Goal: Register for event/course

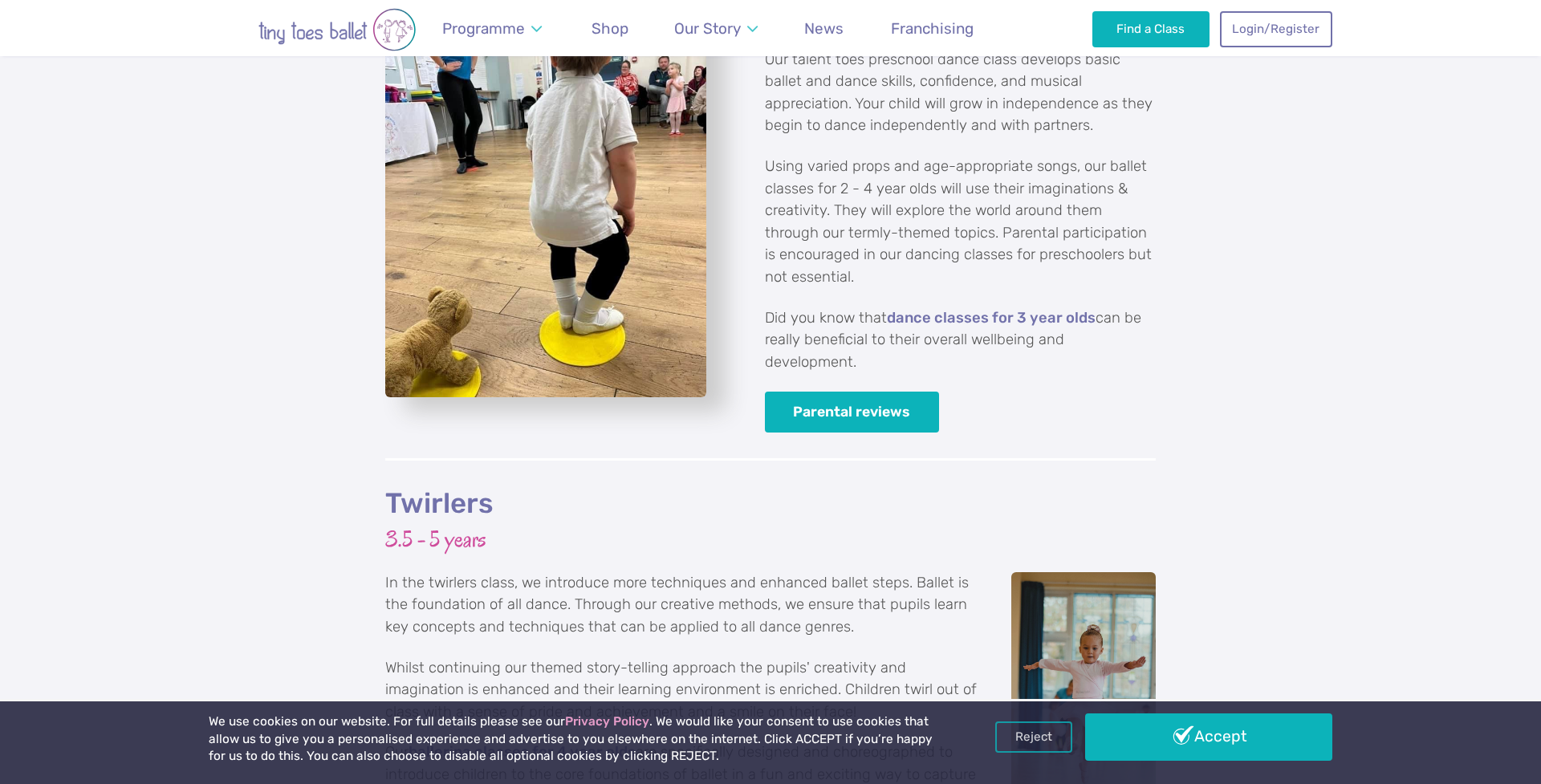
scroll to position [2696, 0]
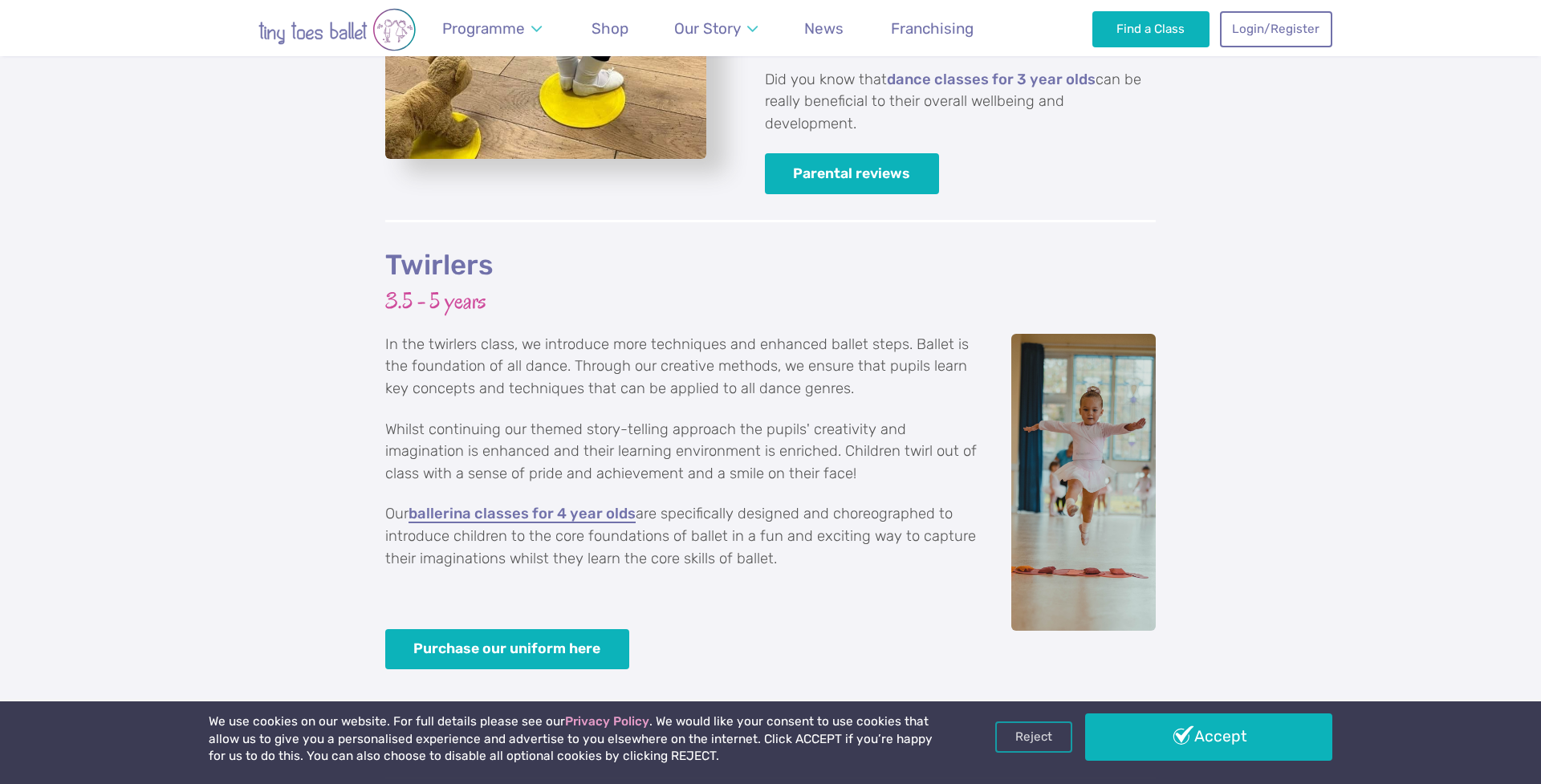
click at [512, 506] on link "ballerina classes for 4 year olds" at bounding box center [522, 514] width 227 height 16
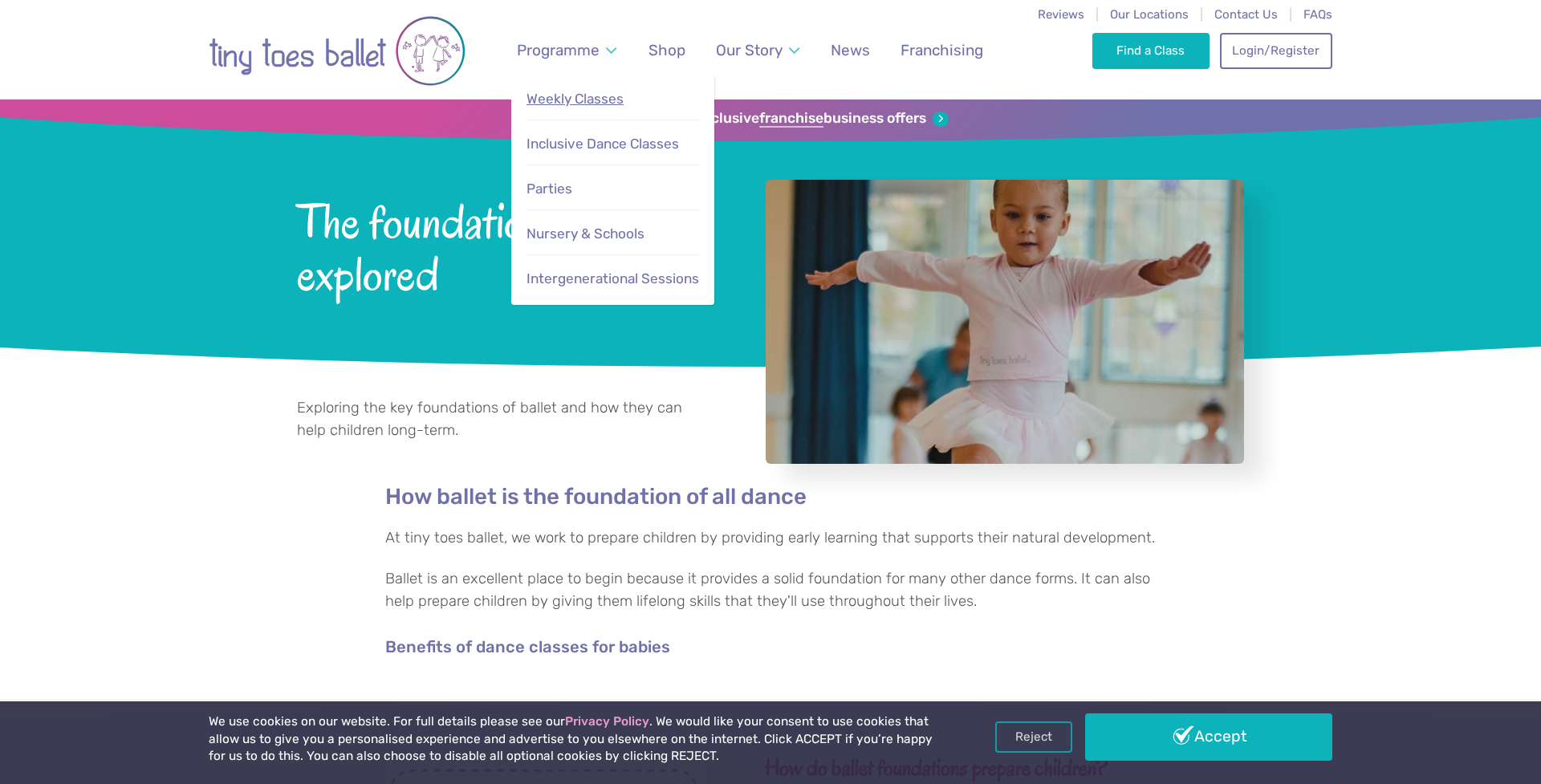
click at [557, 99] on span "Weekly Classes" at bounding box center [576, 99] width 97 height 16
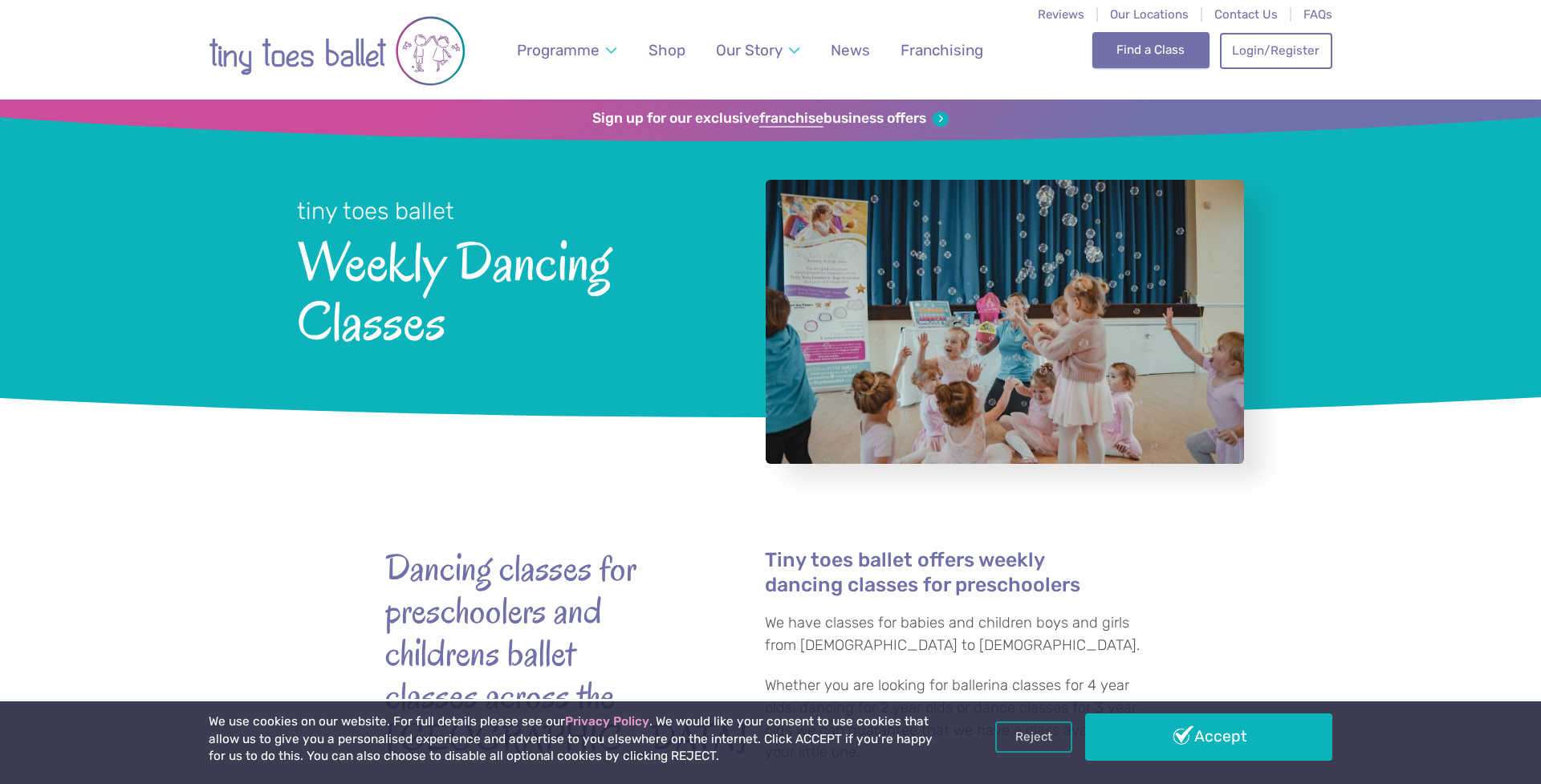
click at [1196, 51] on link "Find a Class" at bounding box center [1151, 50] width 118 height 35
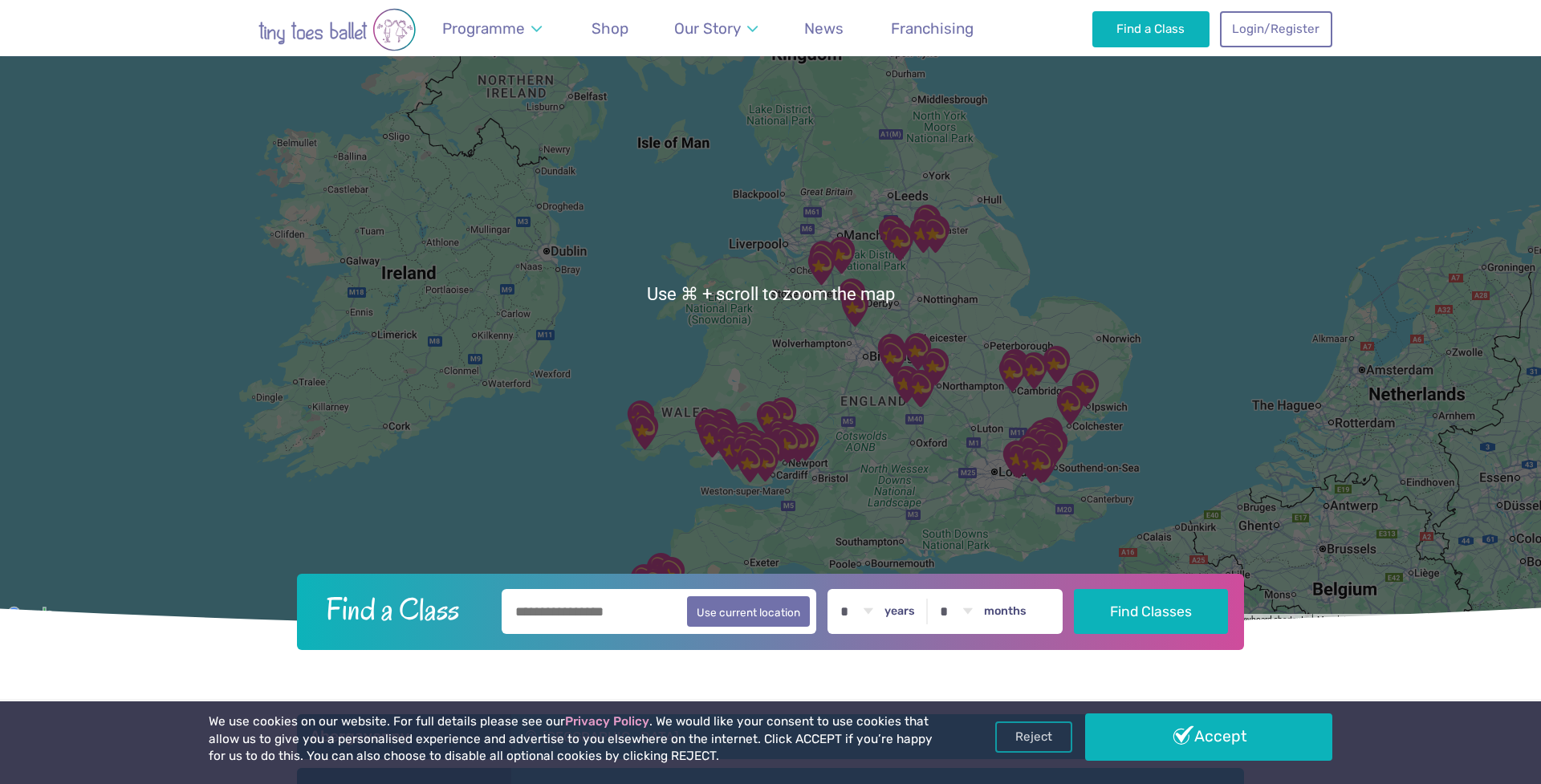
scroll to position [147, 0]
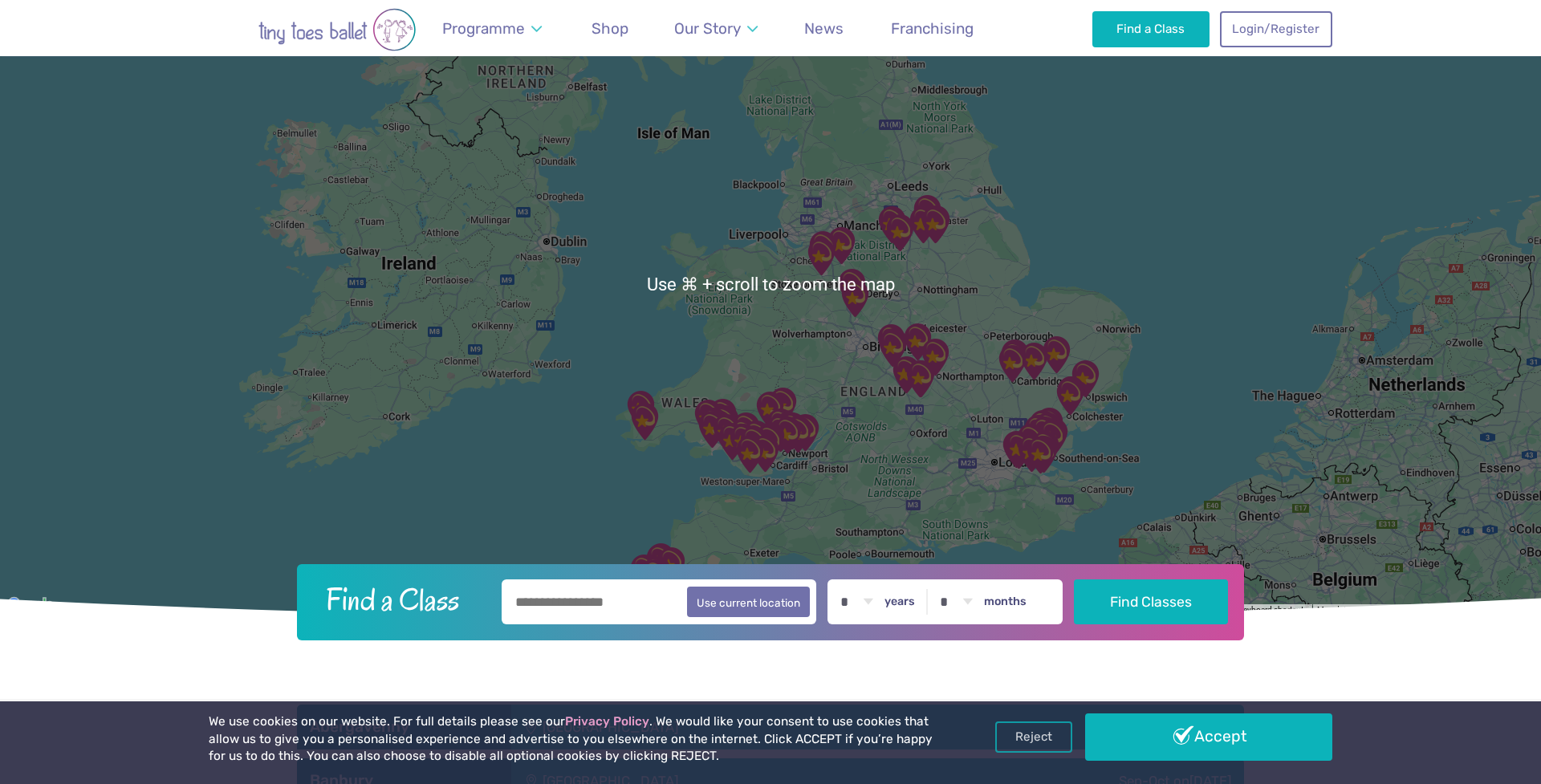
click at [632, 604] on input "text" at bounding box center [659, 602] width 315 height 45
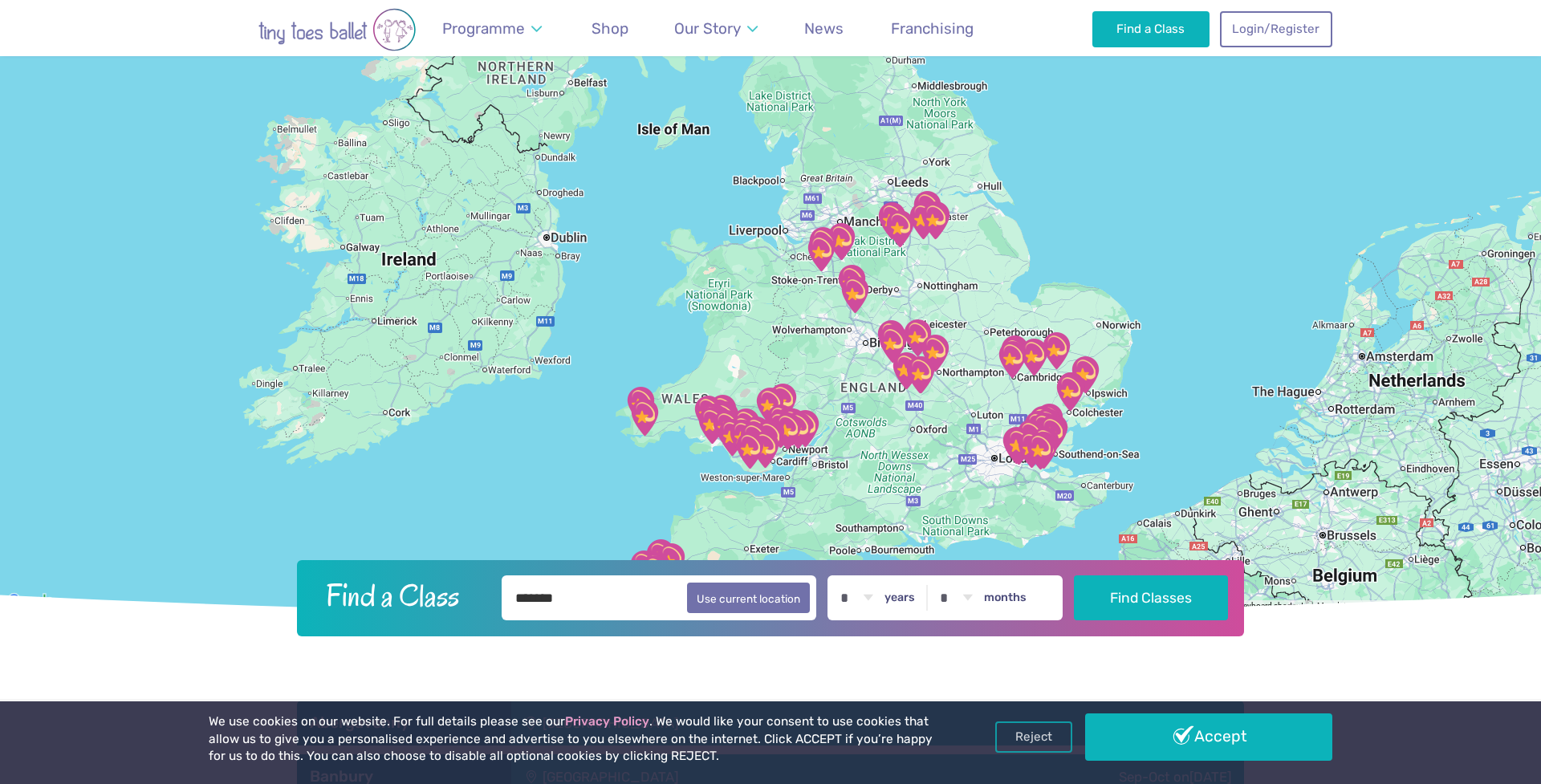
scroll to position [151, 0]
type input "*******"
click at [1154, 592] on button "Find Classes" at bounding box center [1151, 597] width 155 height 45
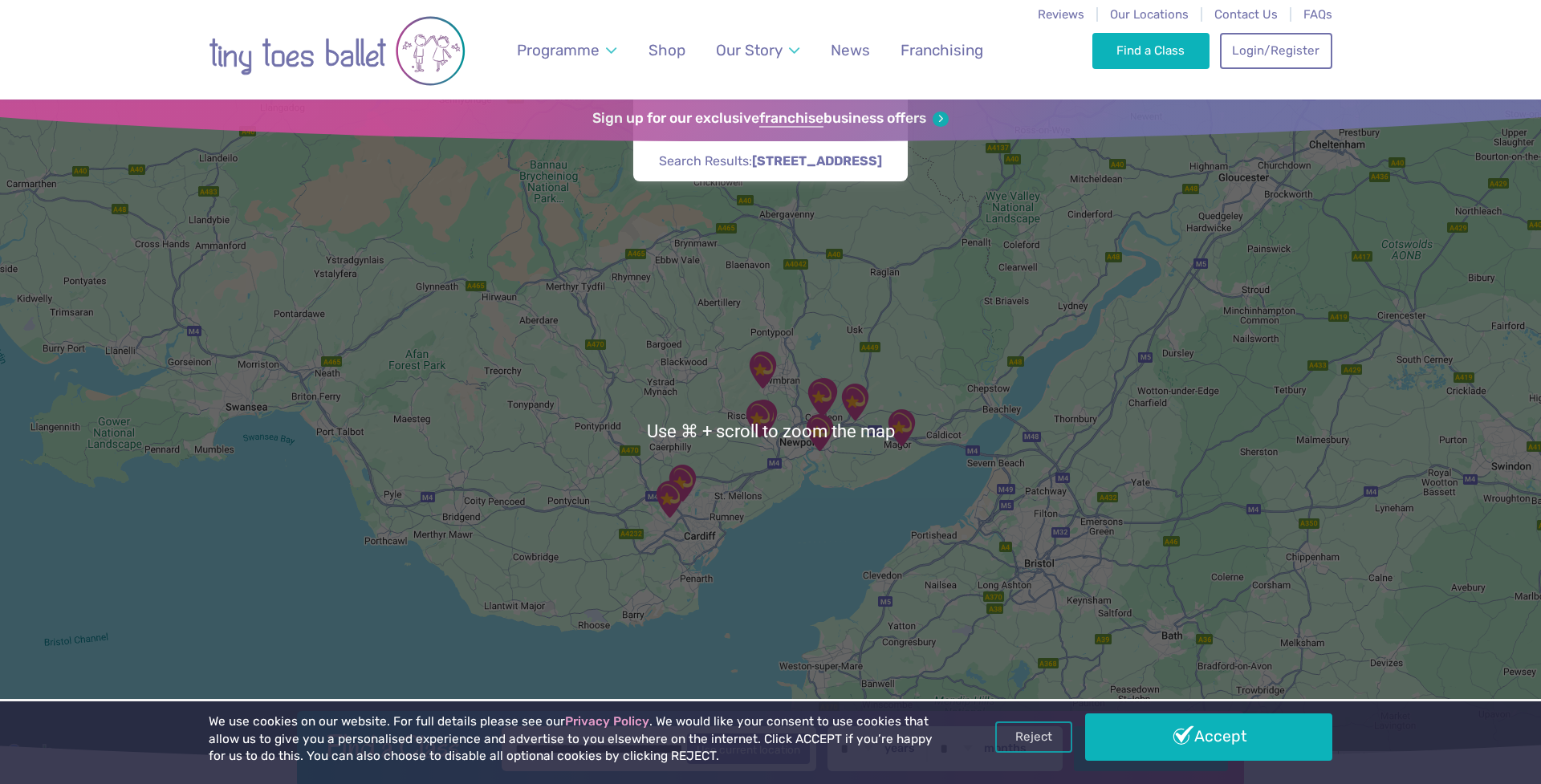
click at [761, 417] on img "Rhiwderin Village Hall" at bounding box center [759, 419] width 40 height 40
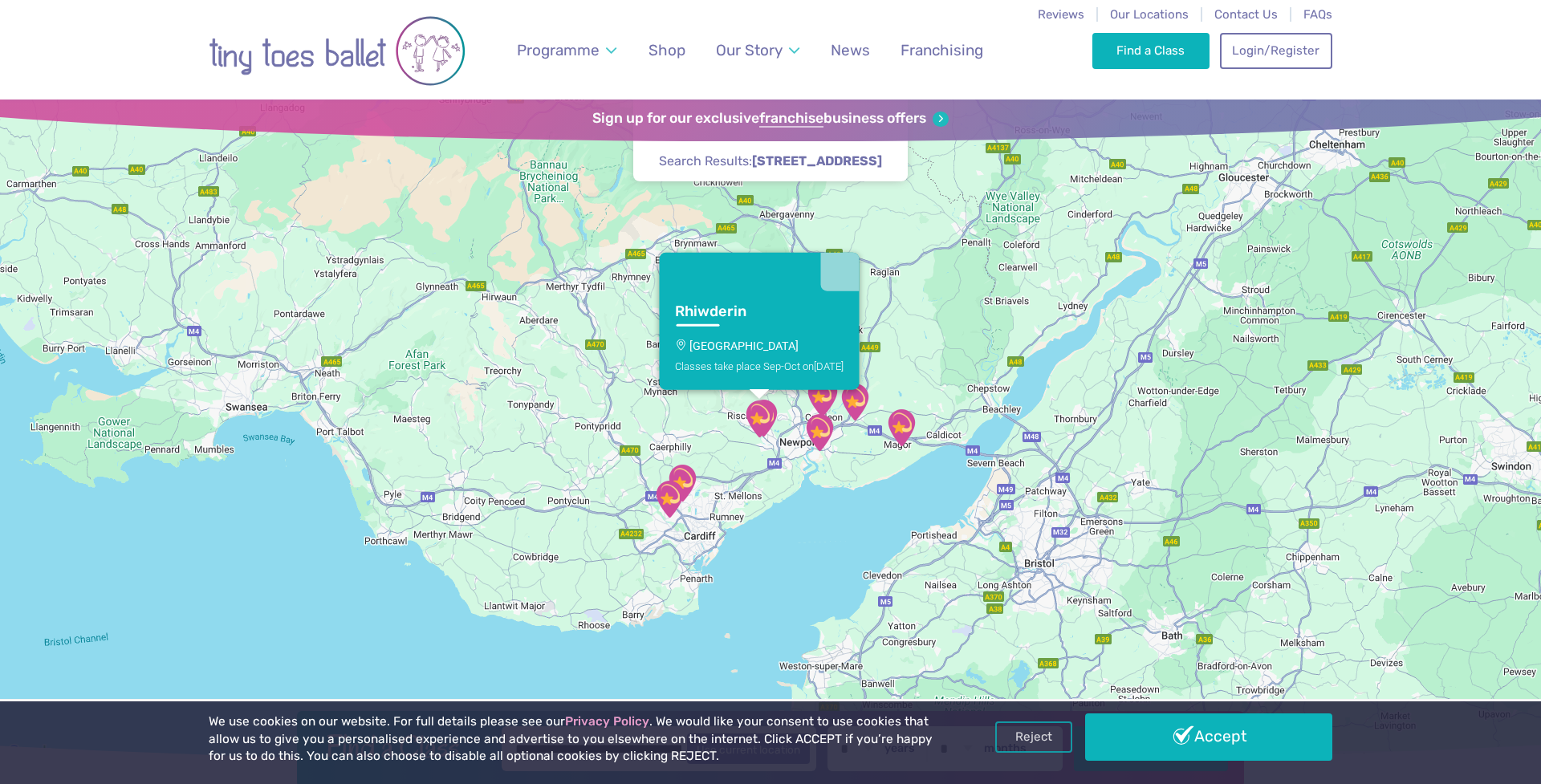
click at [823, 438] on img "1Gym Newport" at bounding box center [819, 432] width 40 height 40
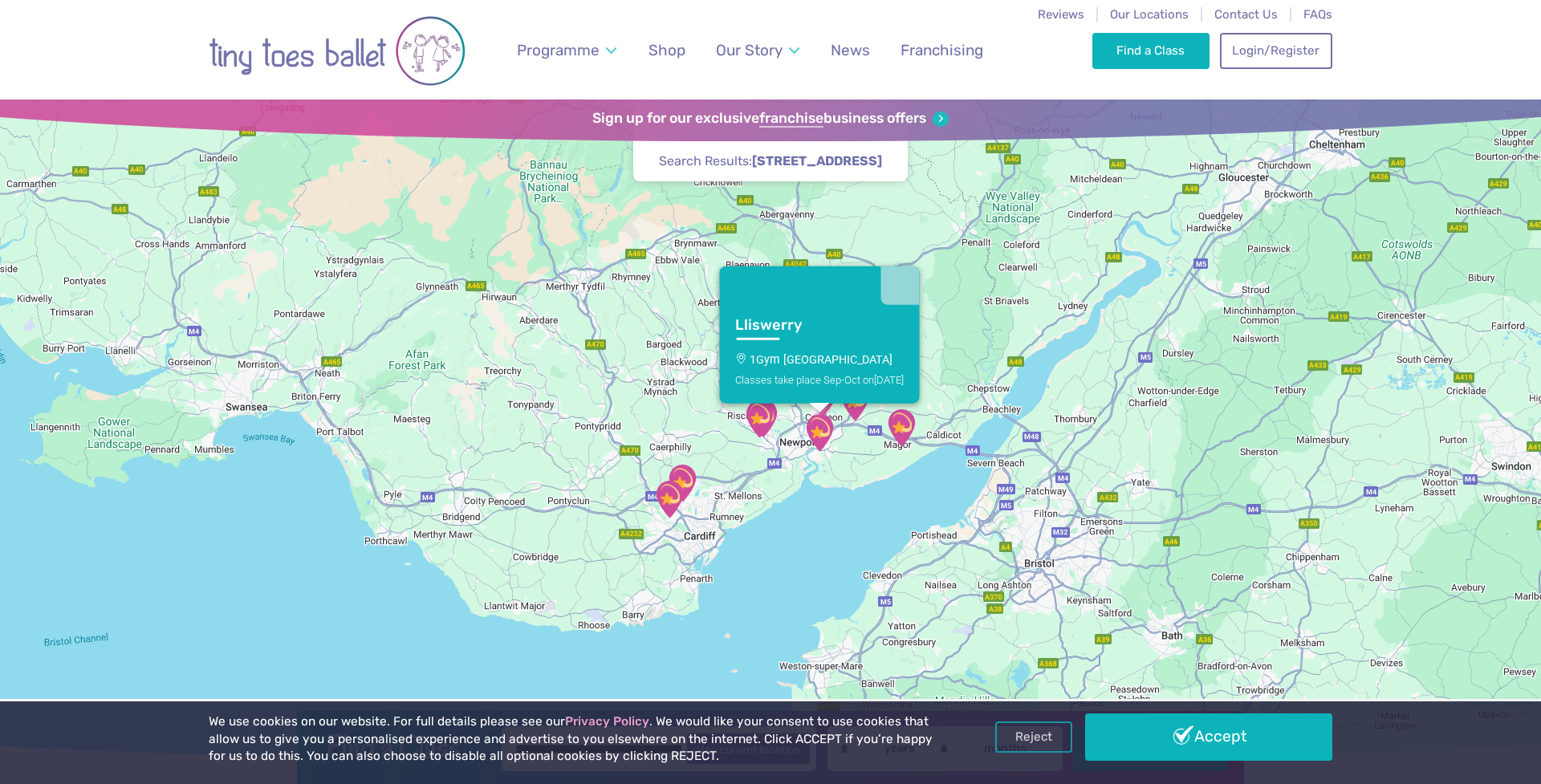
click at [770, 316] on link "Lliswerry 1Gym Newport Classes take place Sep-Oct [DATE]" at bounding box center [820, 354] width 200 height 98
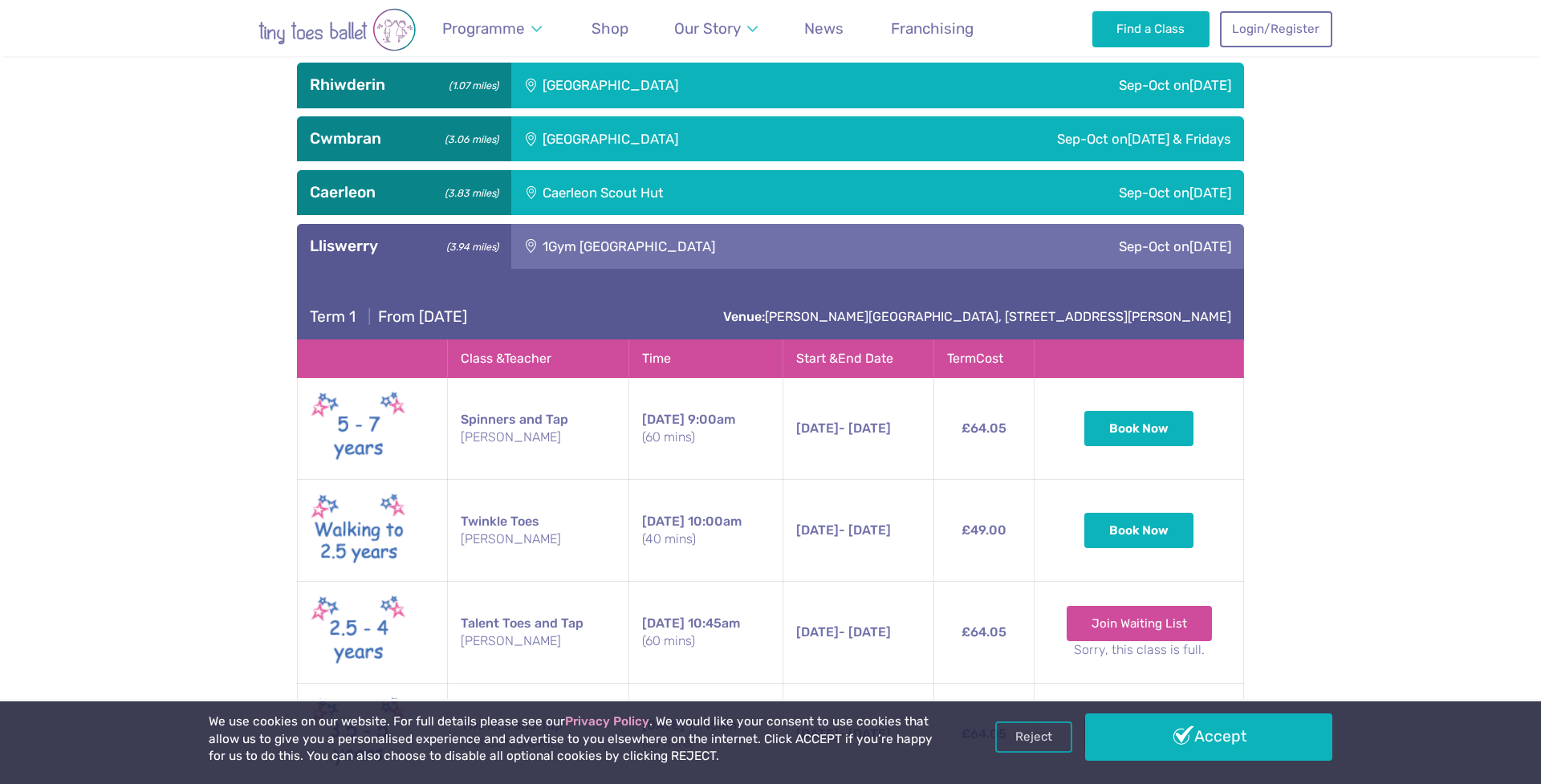
scroll to position [1060, 0]
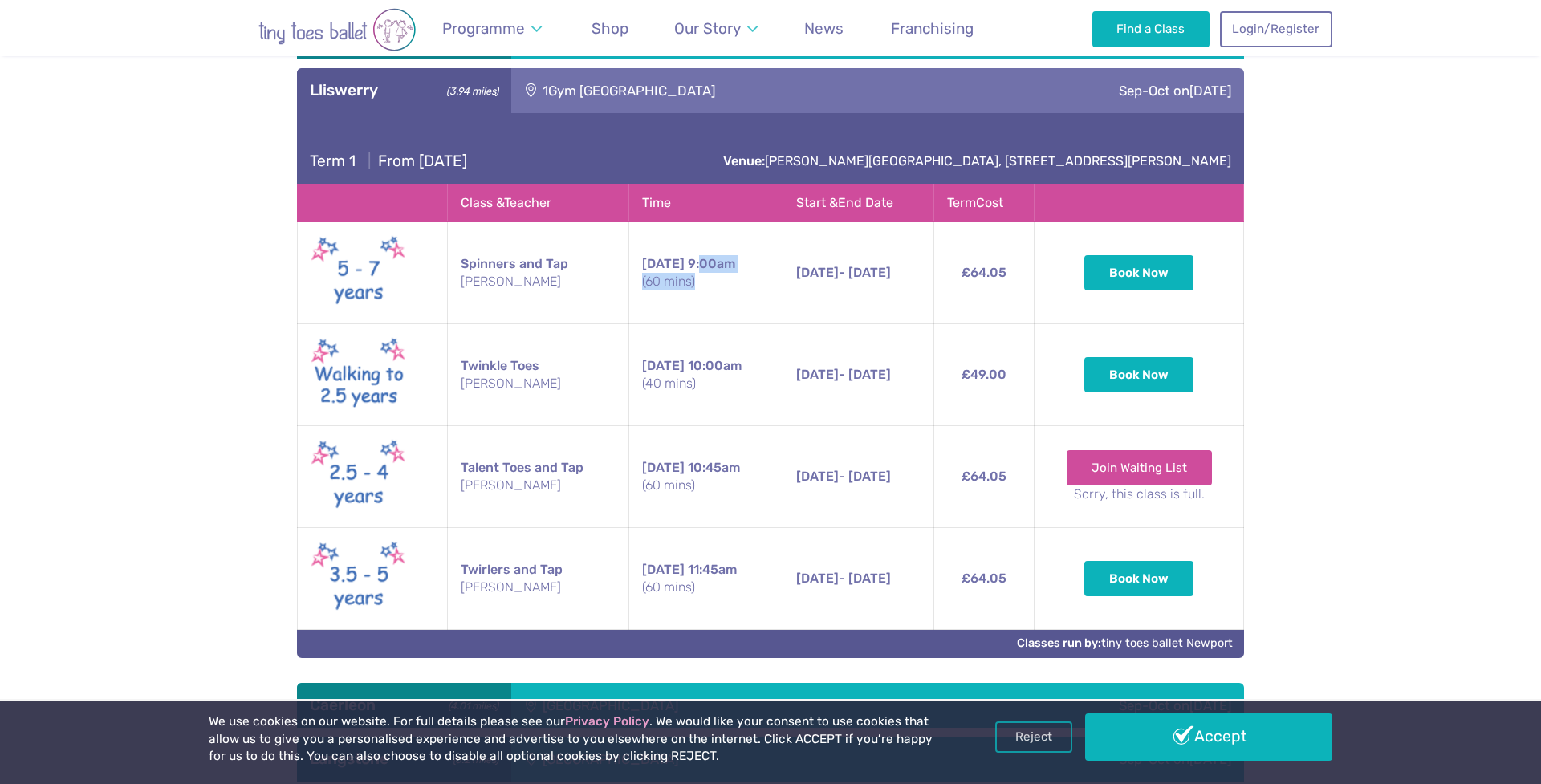
drag, startPoint x: 696, startPoint y: 259, endPoint x: 712, endPoint y: 275, distance: 22.6
click at [712, 275] on td "[DATE] 9:00am (60 mins)" at bounding box center [706, 272] width 153 height 102
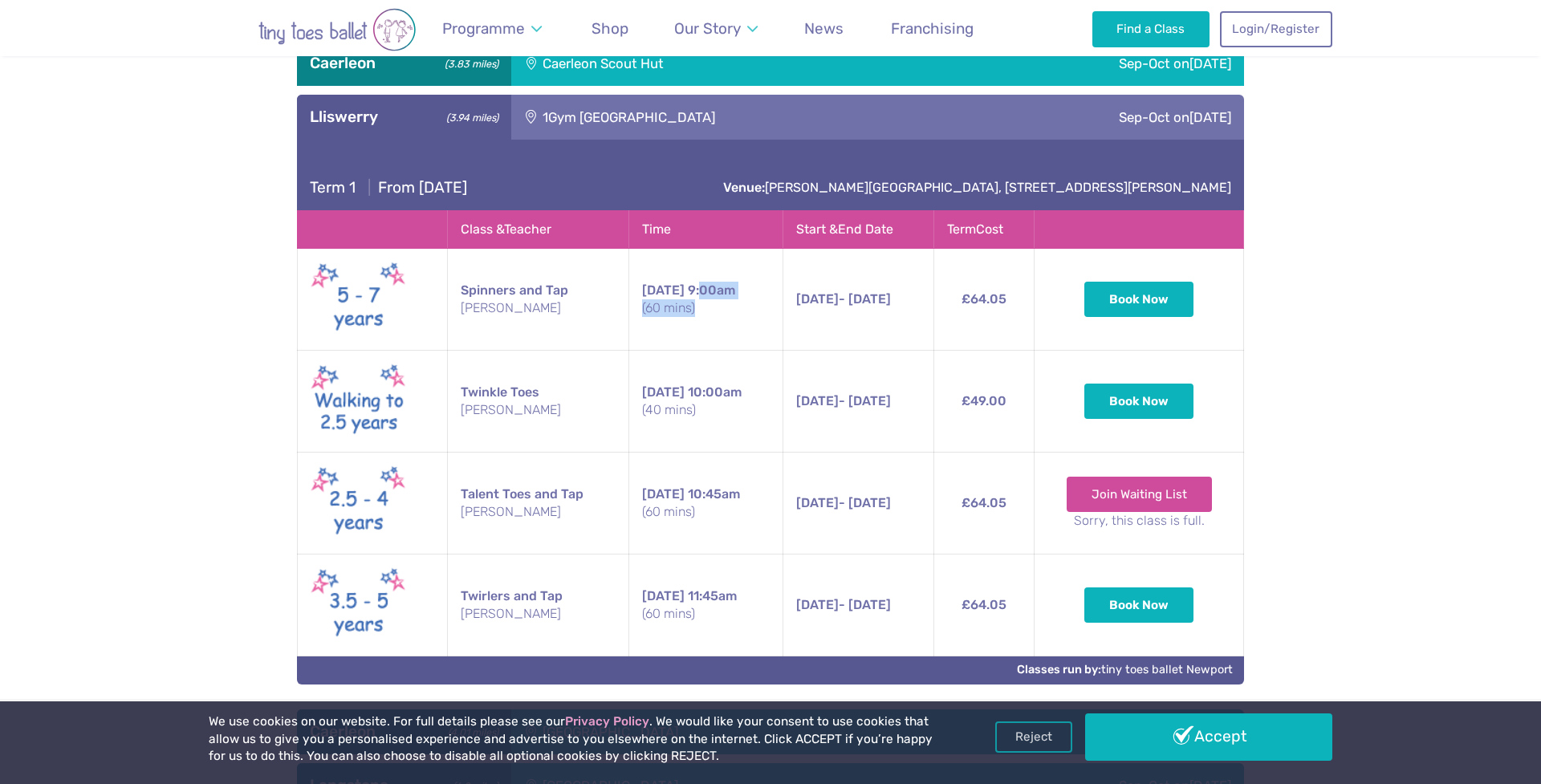
scroll to position [1039, 0]
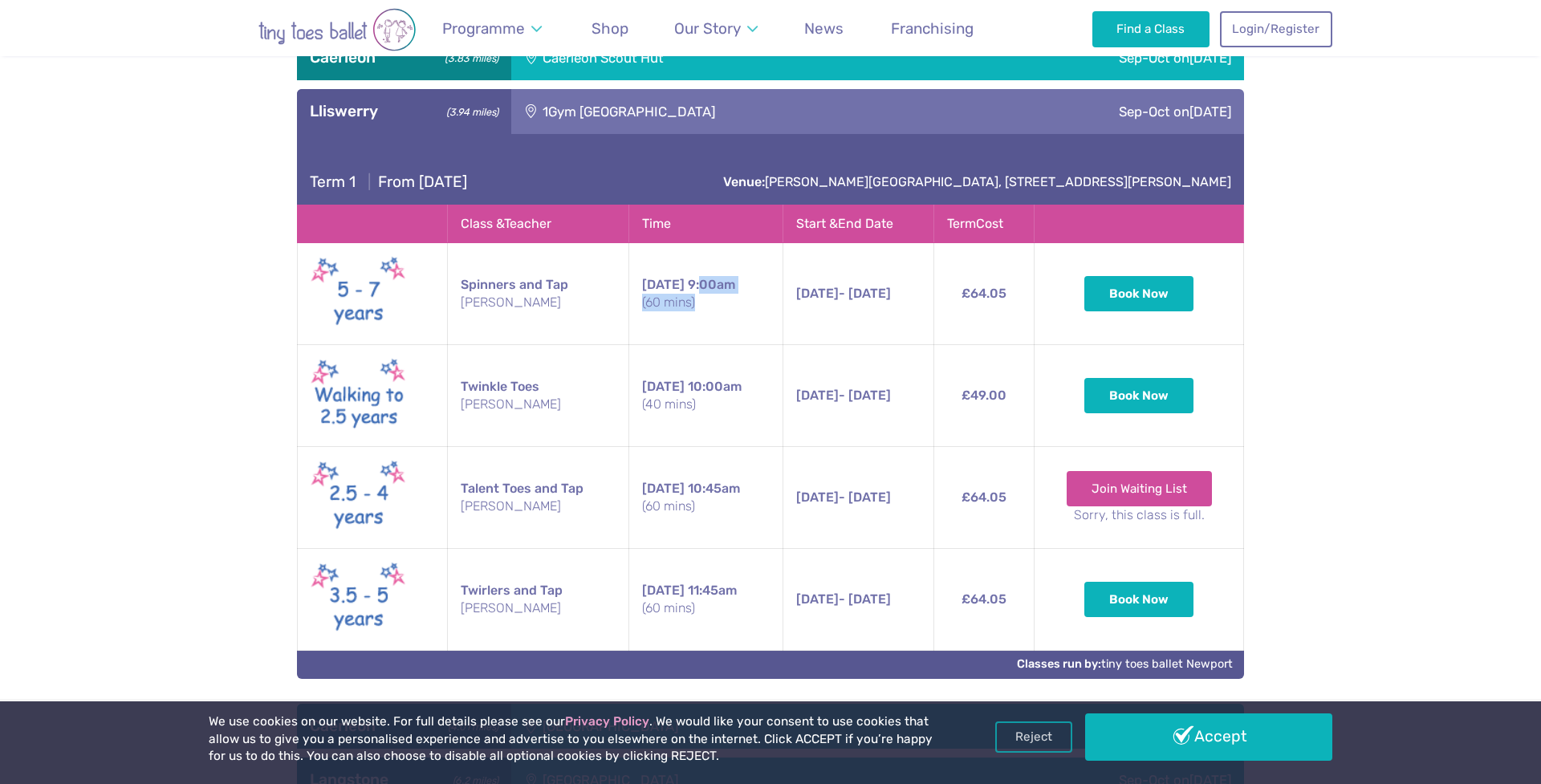
drag, startPoint x: 521, startPoint y: 411, endPoint x: 802, endPoint y: 543, distance: 310.5
click at [802, 543] on tbody "Spinners and Tap [PERSON_NAME] [DATE] 9:00am (60 mins) [DATE] - [DATE] [DATE] -…" at bounding box center [770, 447] width 946 height 408
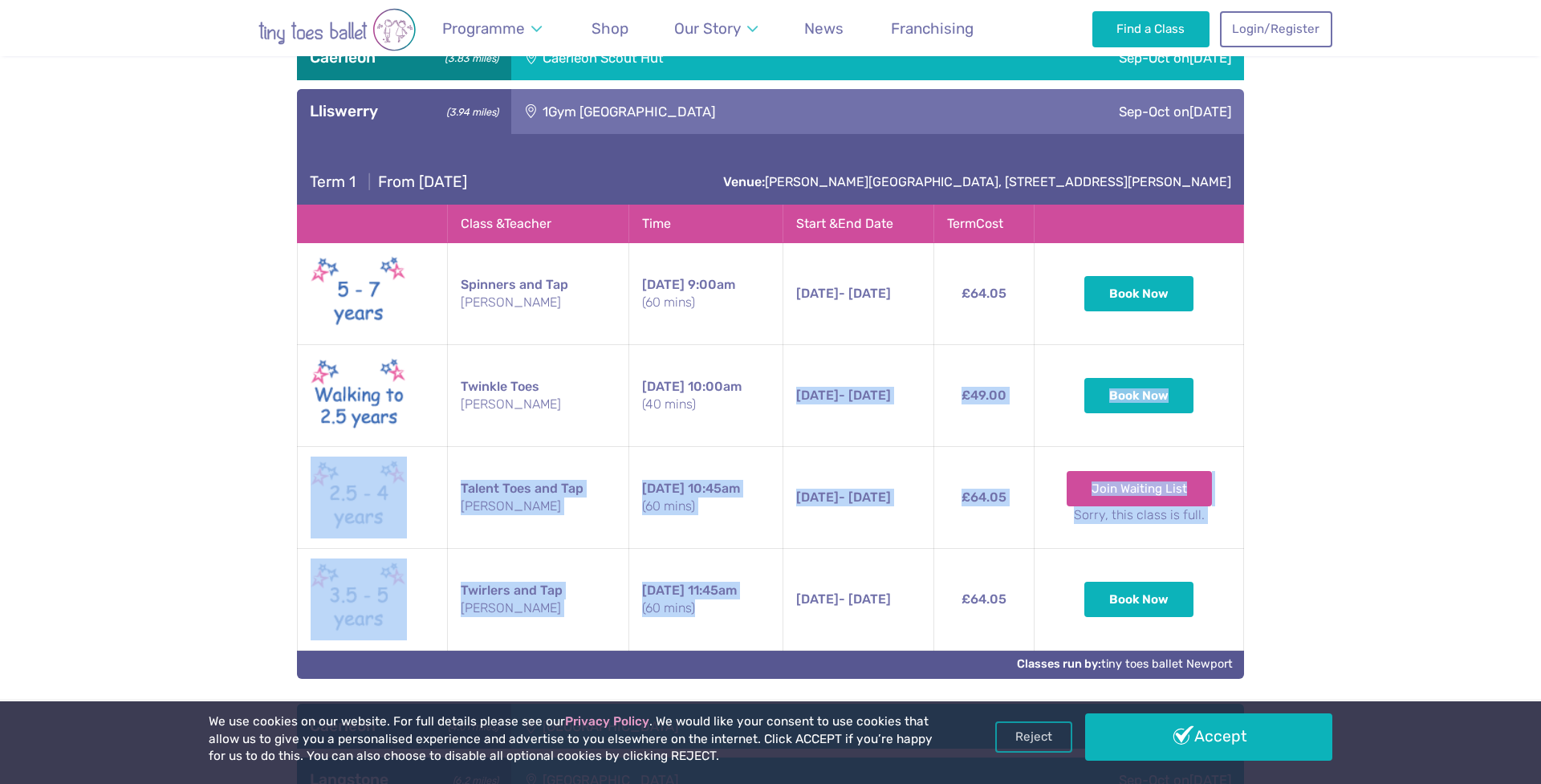
drag, startPoint x: 781, startPoint y: 571, endPoint x: 705, endPoint y: 437, distance: 154.1
click at [693, 422] on tbody "Spinners and Tap [PERSON_NAME] [DATE] 9:00am (60 mins) [DATE] - [DATE] [DATE] -…" at bounding box center [770, 447] width 946 height 408
drag, startPoint x: 863, startPoint y: 600, endPoint x: 913, endPoint y: 557, distance: 65.9
click at [913, 557] on td "[DATE] - [DATE] [DATE] - [DATE] 11:45am (60 mins)" at bounding box center [857, 600] width 151 height 102
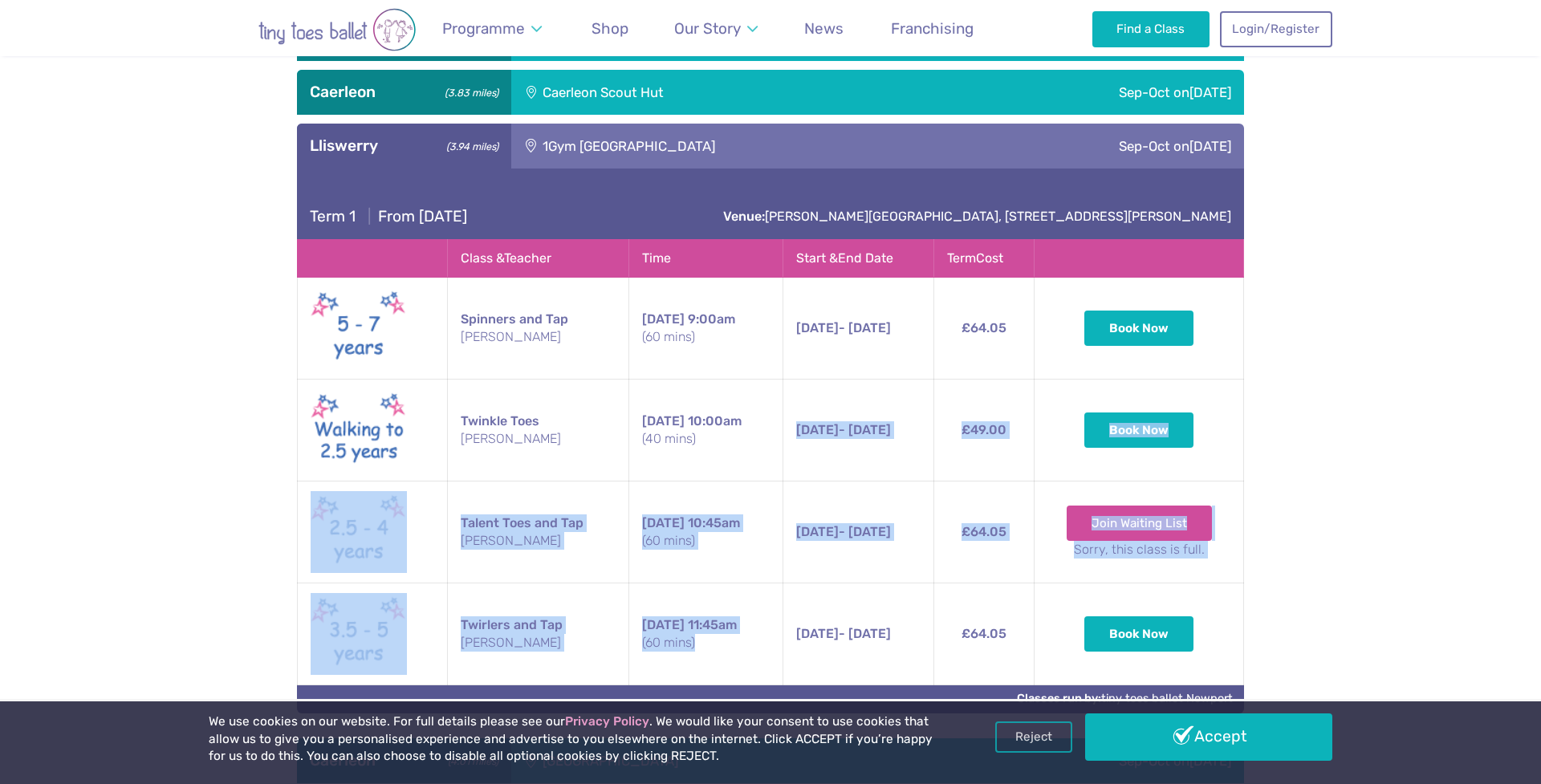
scroll to position [996, 0]
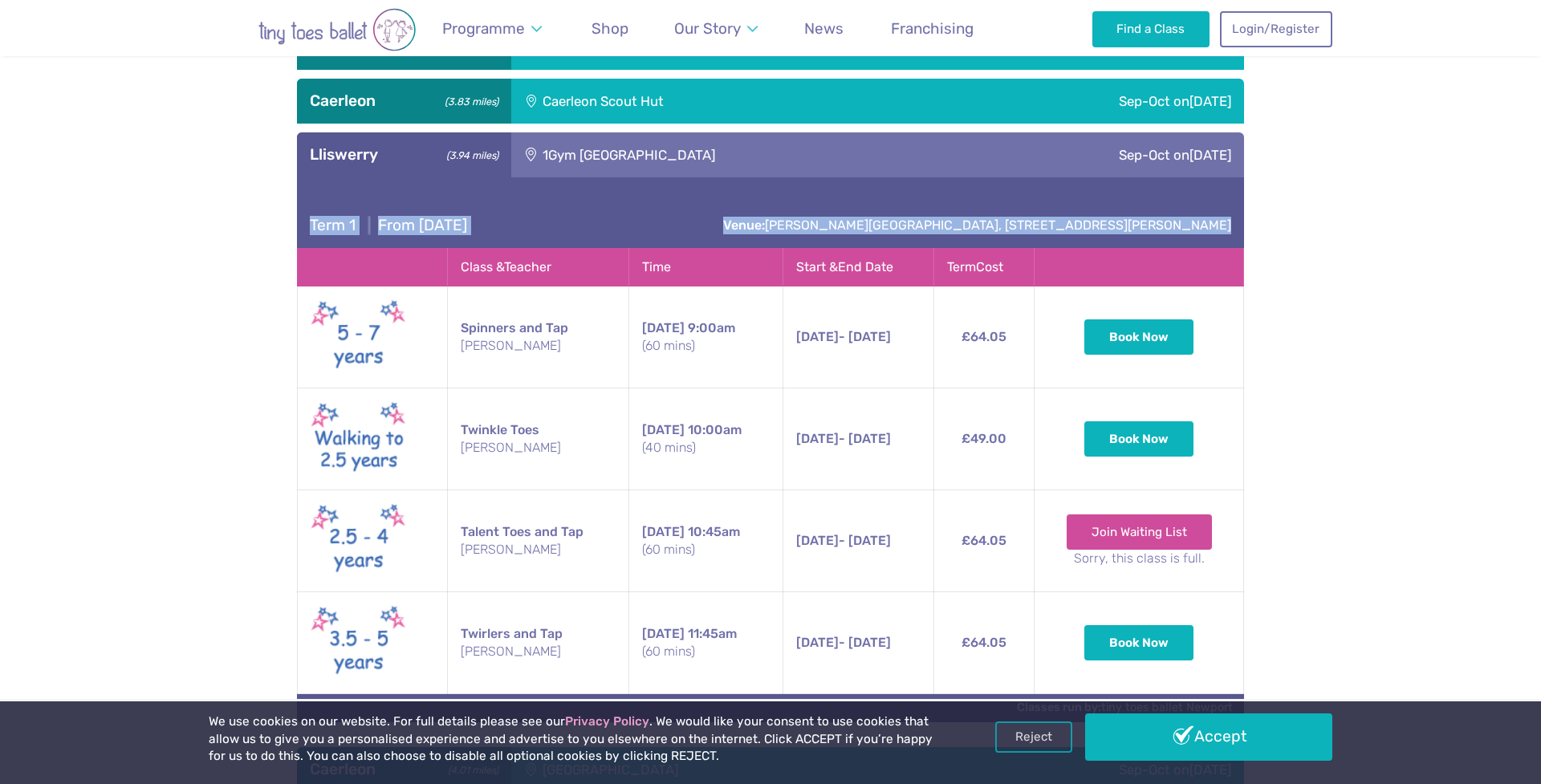
drag, startPoint x: 484, startPoint y: 191, endPoint x: 1401, endPoint y: 260, distance: 919.6
click at [1400, 259] on div "**********" at bounding box center [770, 425] width 1541 height 1166
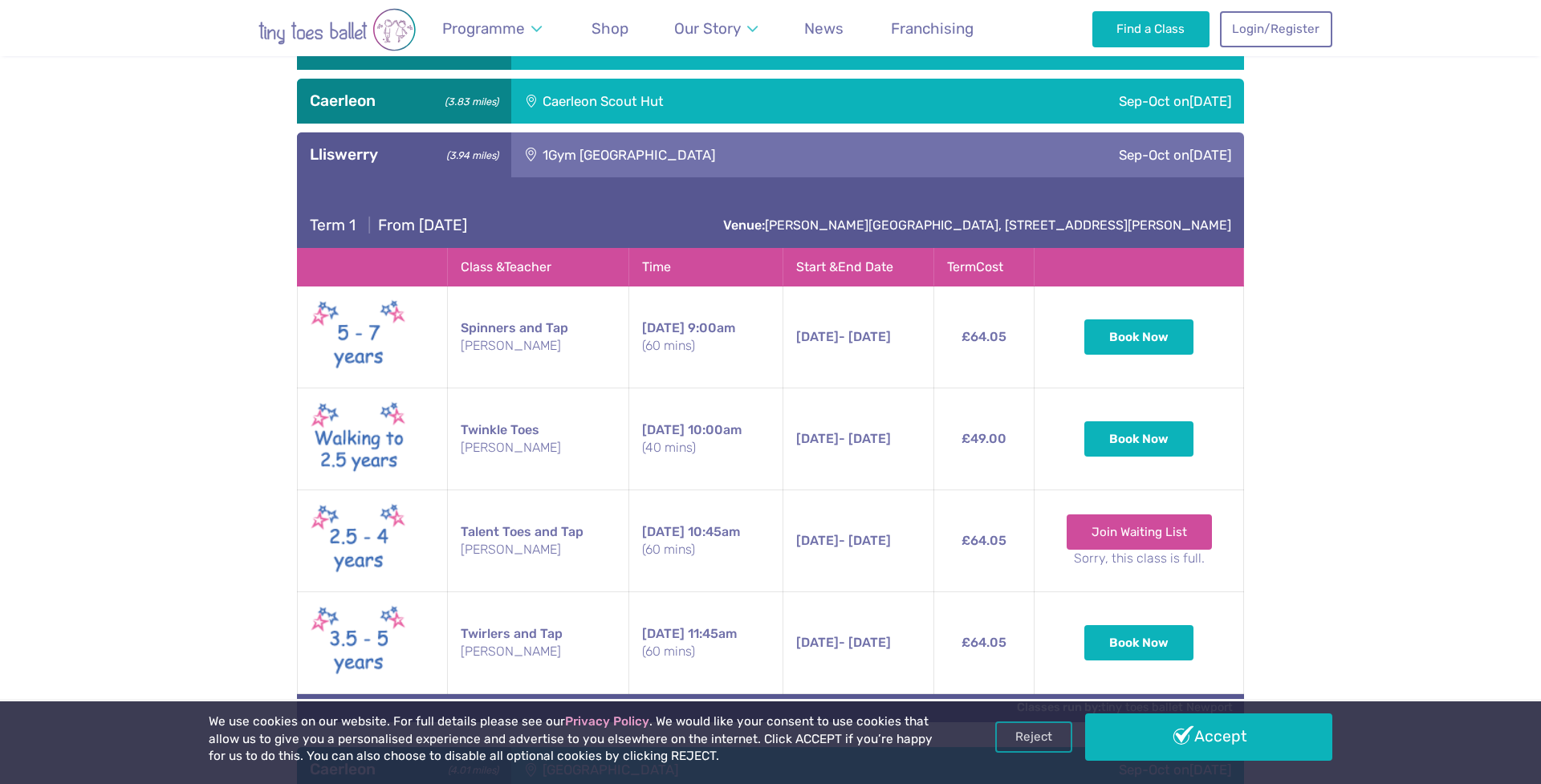
click at [1401, 261] on div "**********" at bounding box center [770, 425] width 1541 height 1166
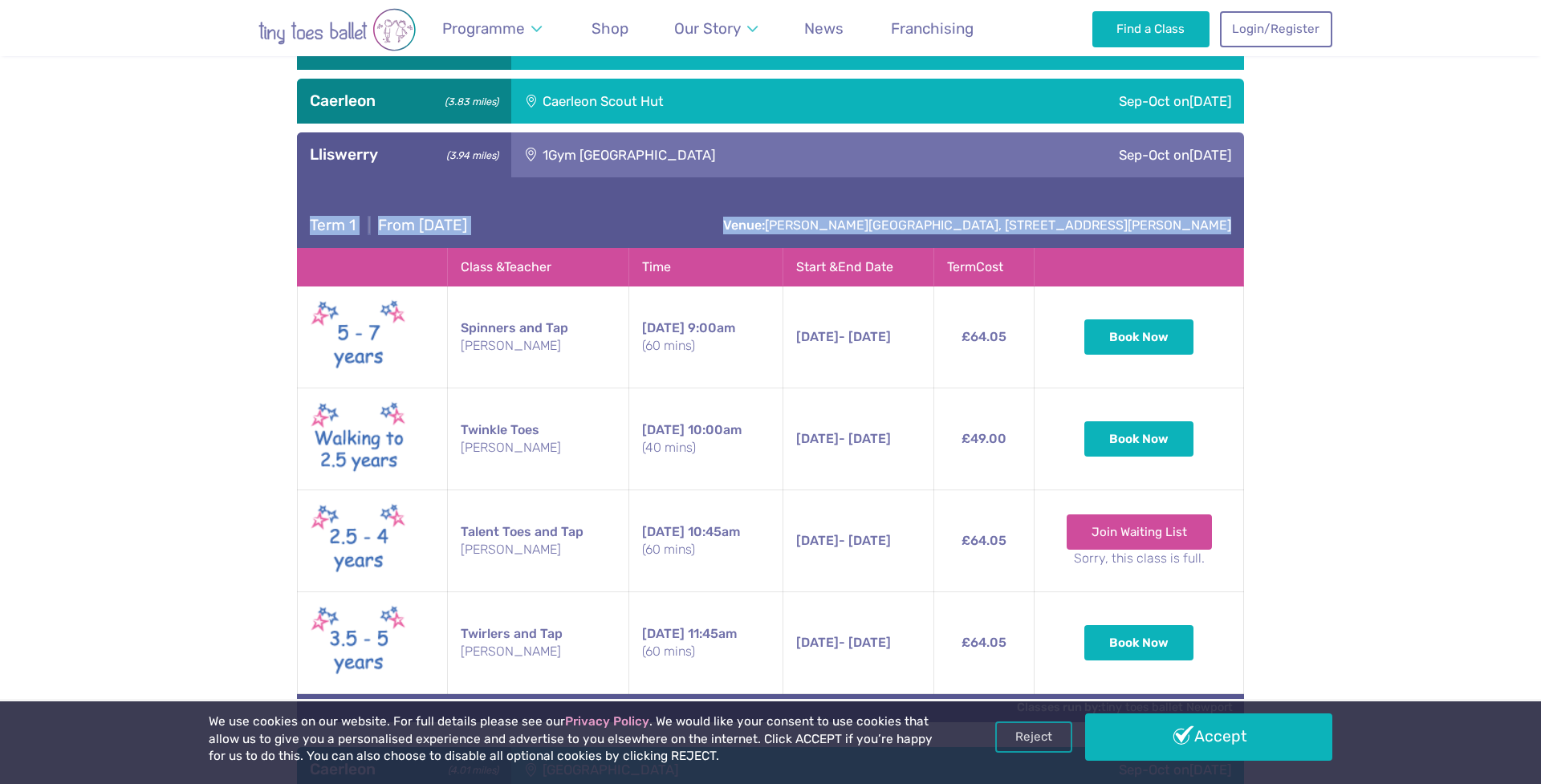
drag, startPoint x: 1369, startPoint y: 309, endPoint x: 340, endPoint y: 185, distance: 1036.4
click at [366, 191] on div "**********" at bounding box center [770, 425] width 1541 height 1166
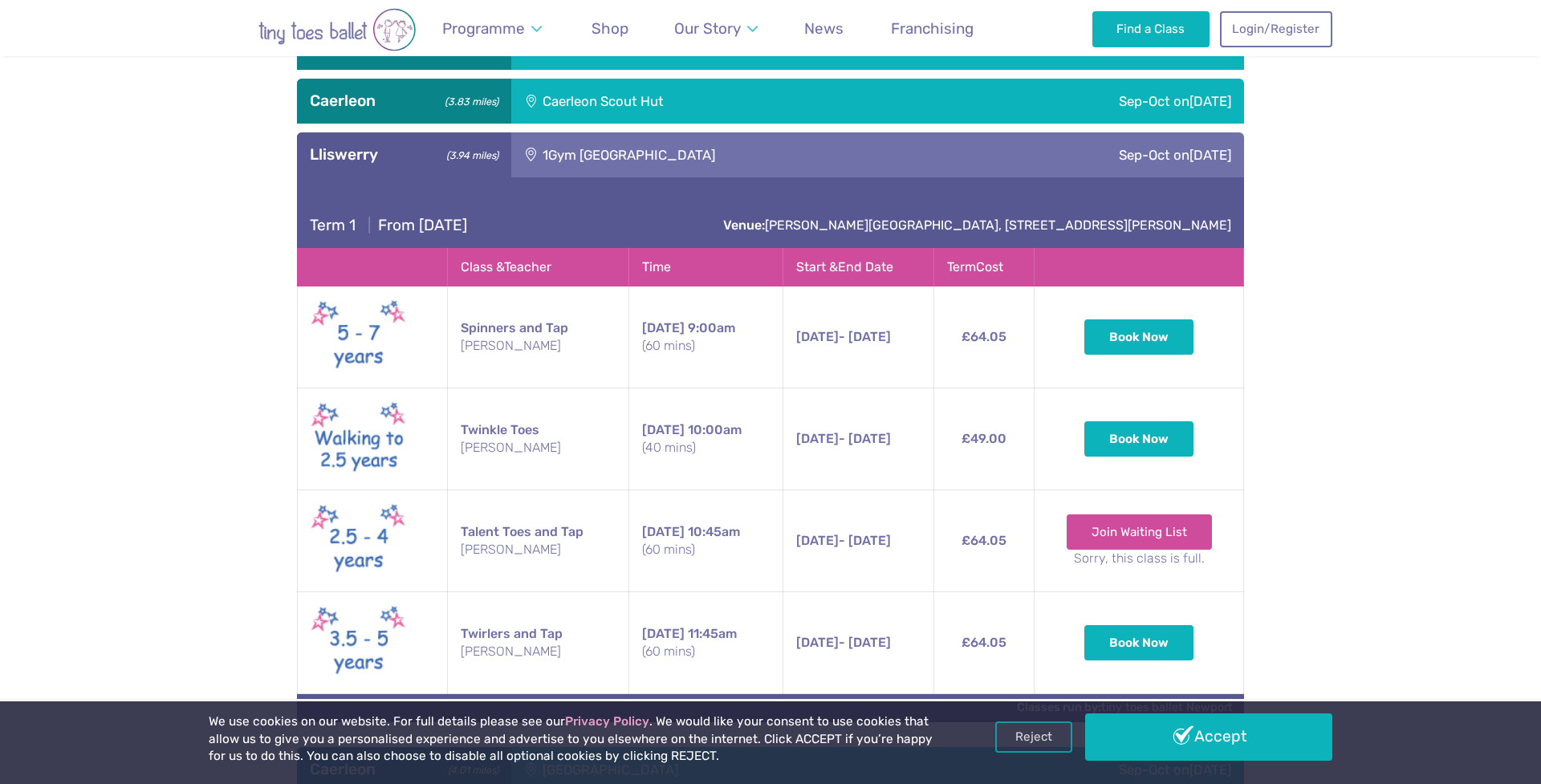
click at [213, 171] on div "**********" at bounding box center [770, 425] width 1541 height 1166
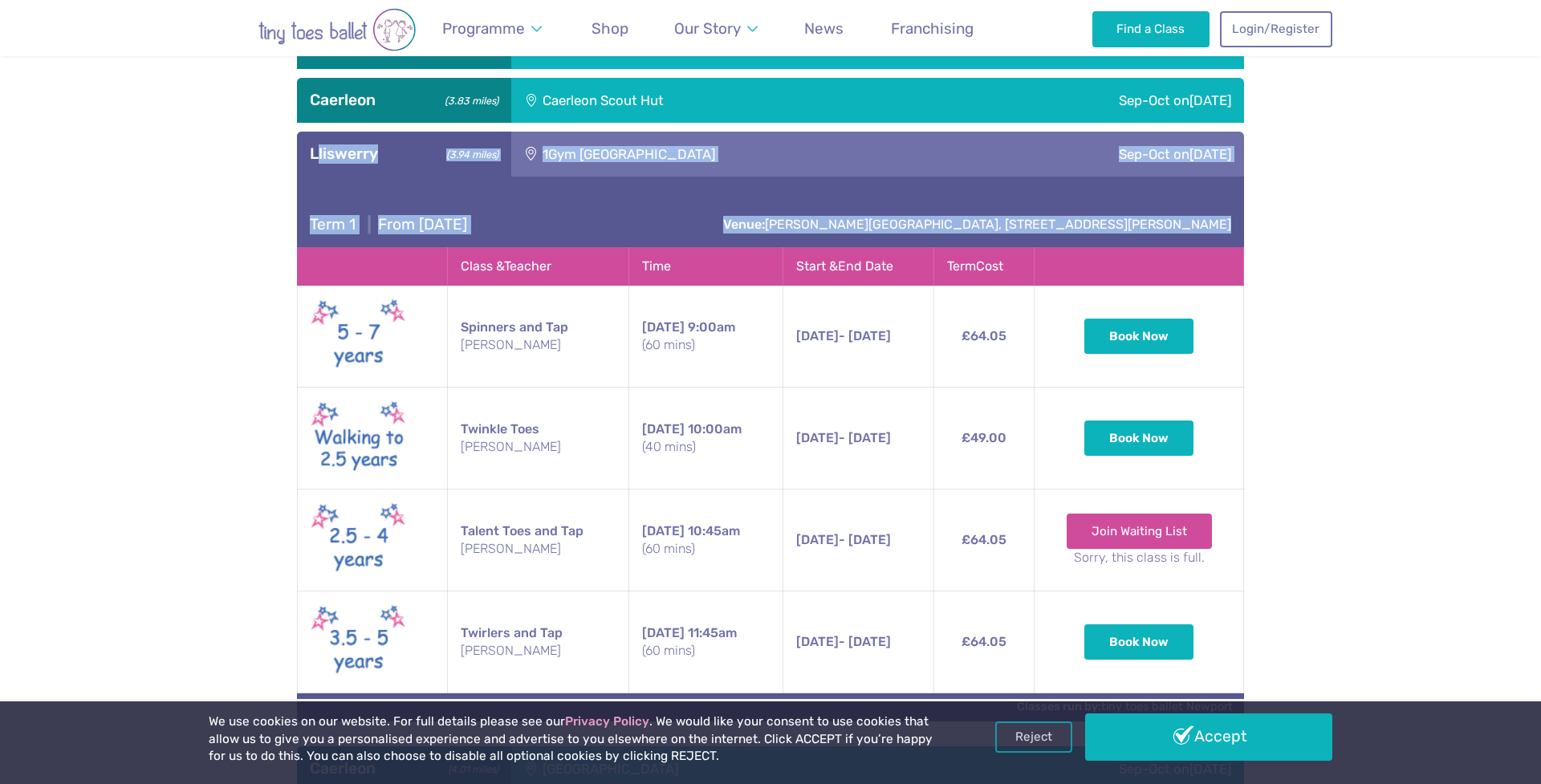
drag, startPoint x: 422, startPoint y: 152, endPoint x: 1316, endPoint y: 281, distance: 903.3
click at [1316, 281] on div "**********" at bounding box center [770, 424] width 1541 height 1166
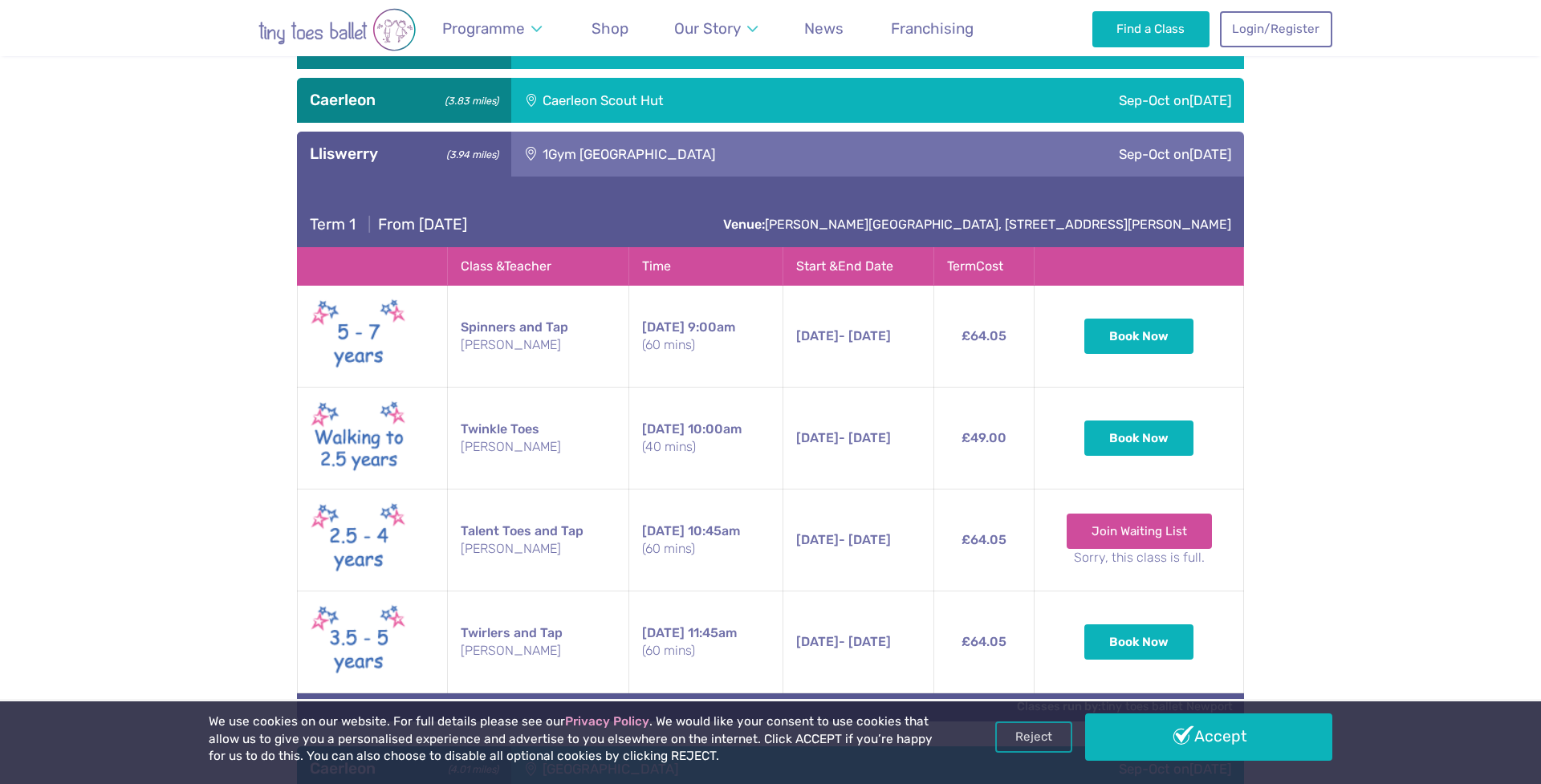
drag, startPoint x: 1331, startPoint y: 251, endPoint x: 1294, endPoint y: 179, distance: 81.0
click at [1330, 247] on div "**********" at bounding box center [770, 424] width 1541 height 1166
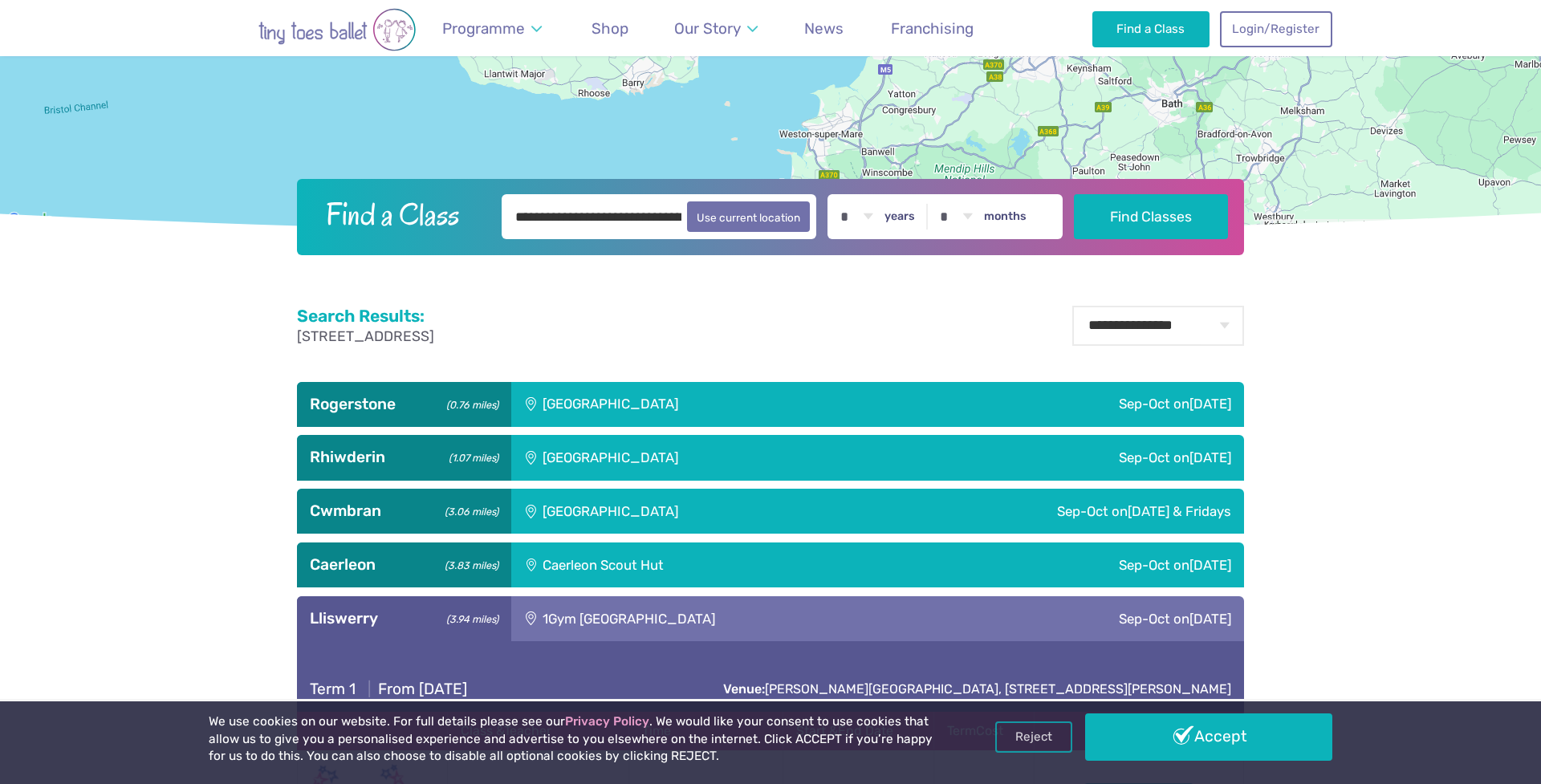
scroll to position [531, 0]
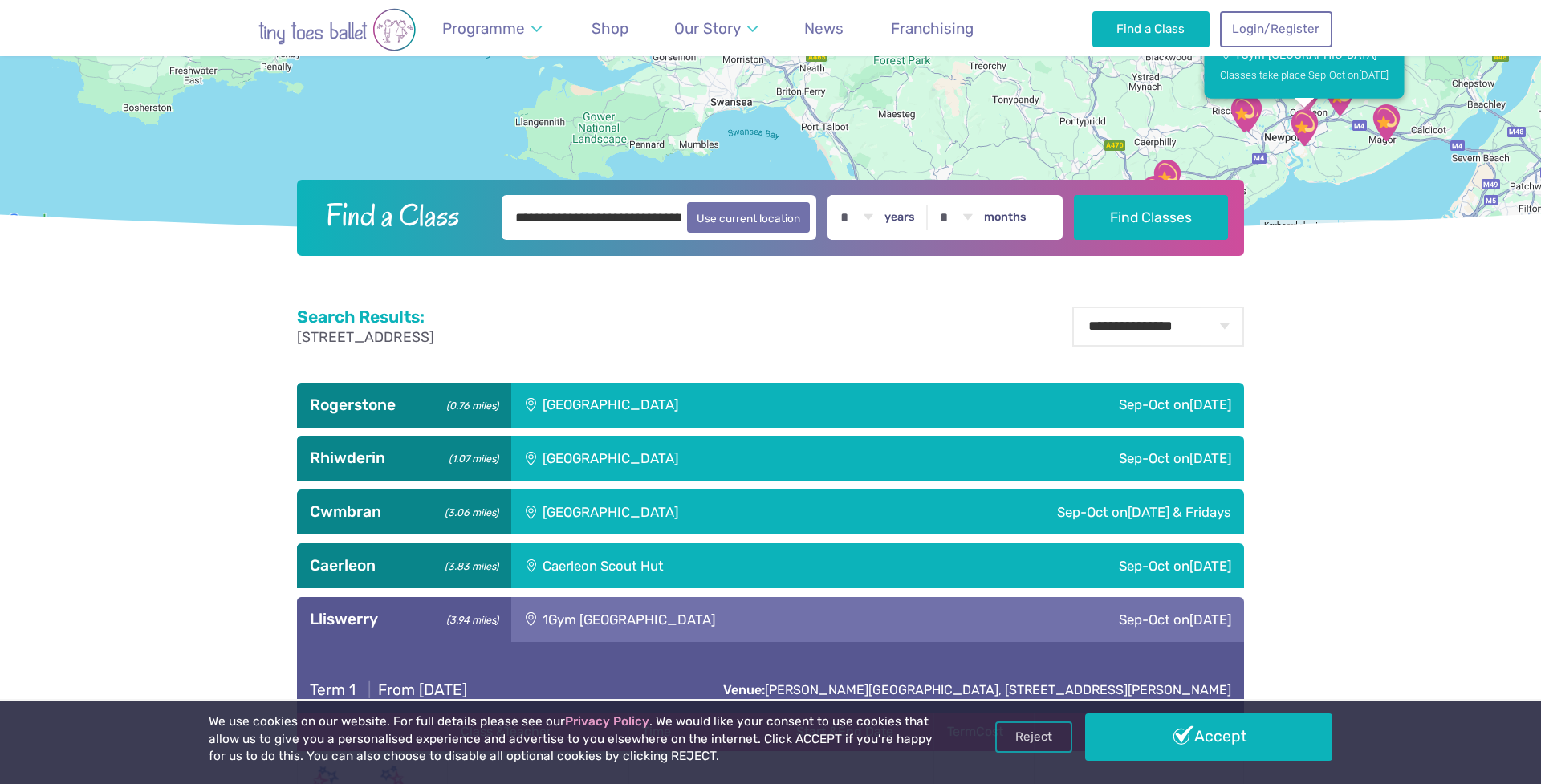
drag, startPoint x: 709, startPoint y: 186, endPoint x: 1036, endPoint y: 392, distance: 386.5
click at [1015, 365] on div "Reviews Our Locations Contact Us FAQs Programme Weekly Classes Inclusive Dance …" at bounding box center [770, 757] width 1541 height 2577
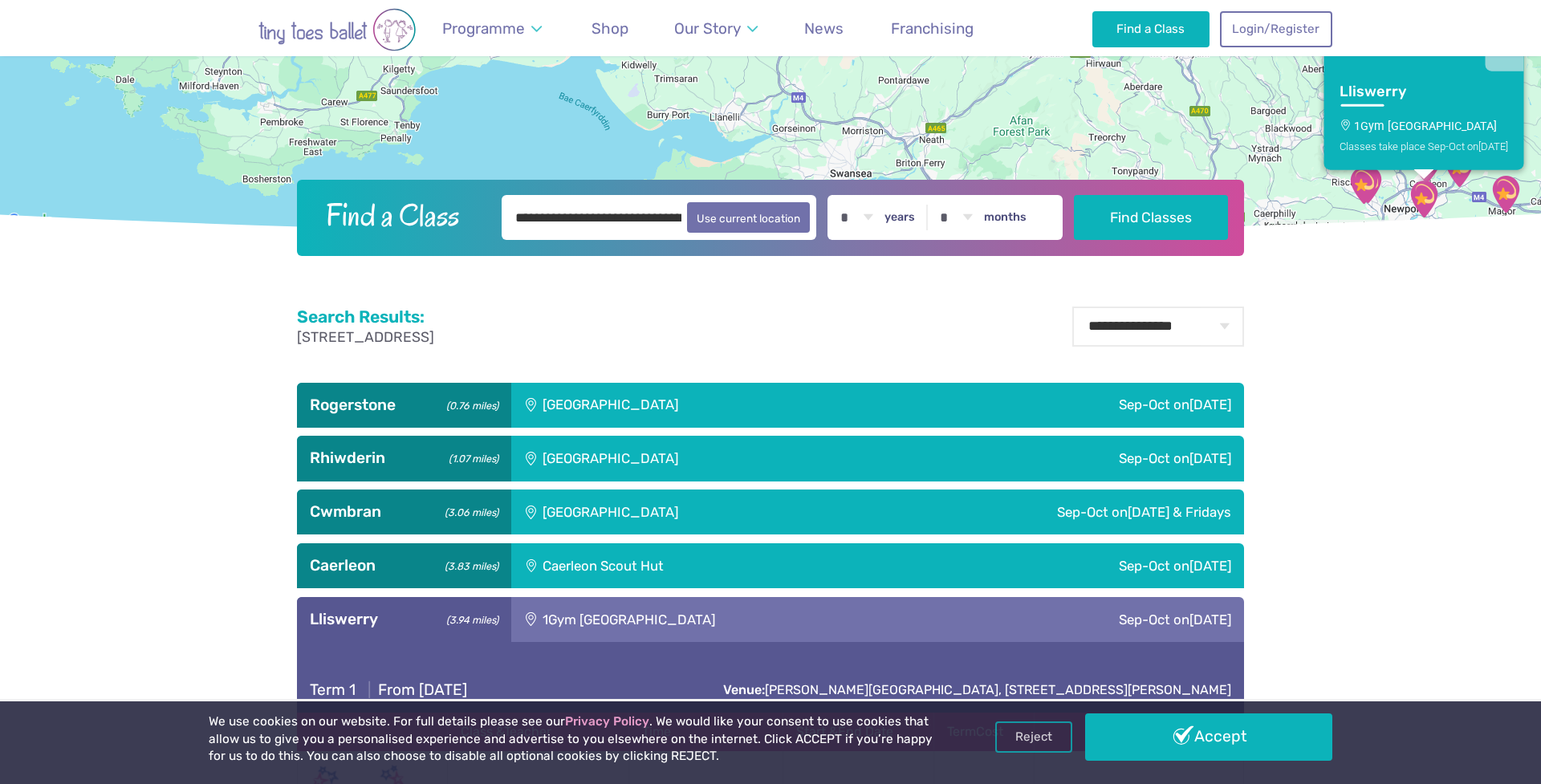
scroll to position [532, 0]
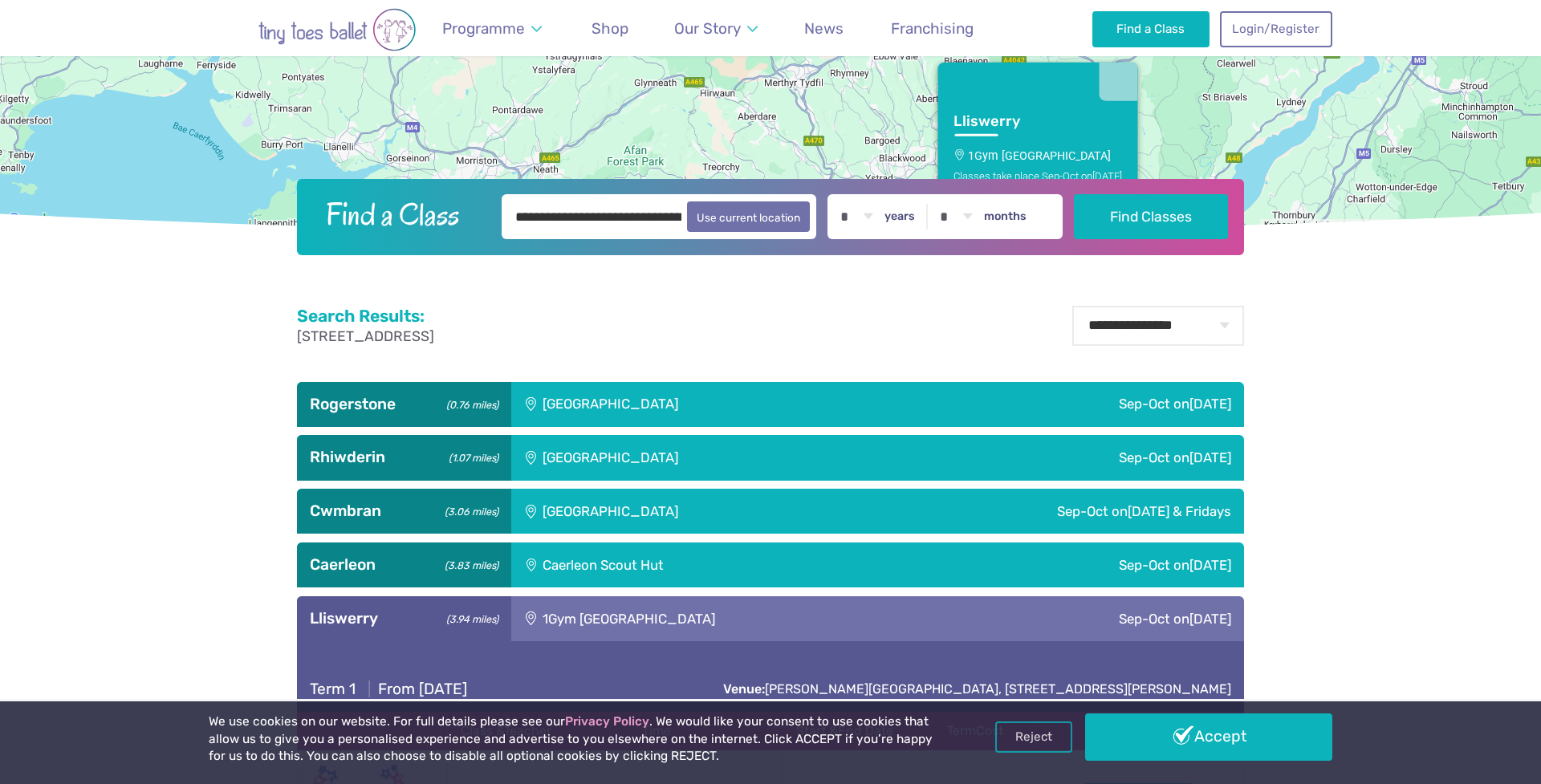
drag, startPoint x: 997, startPoint y: 87, endPoint x: 595, endPoint y: 119, distance: 403.3
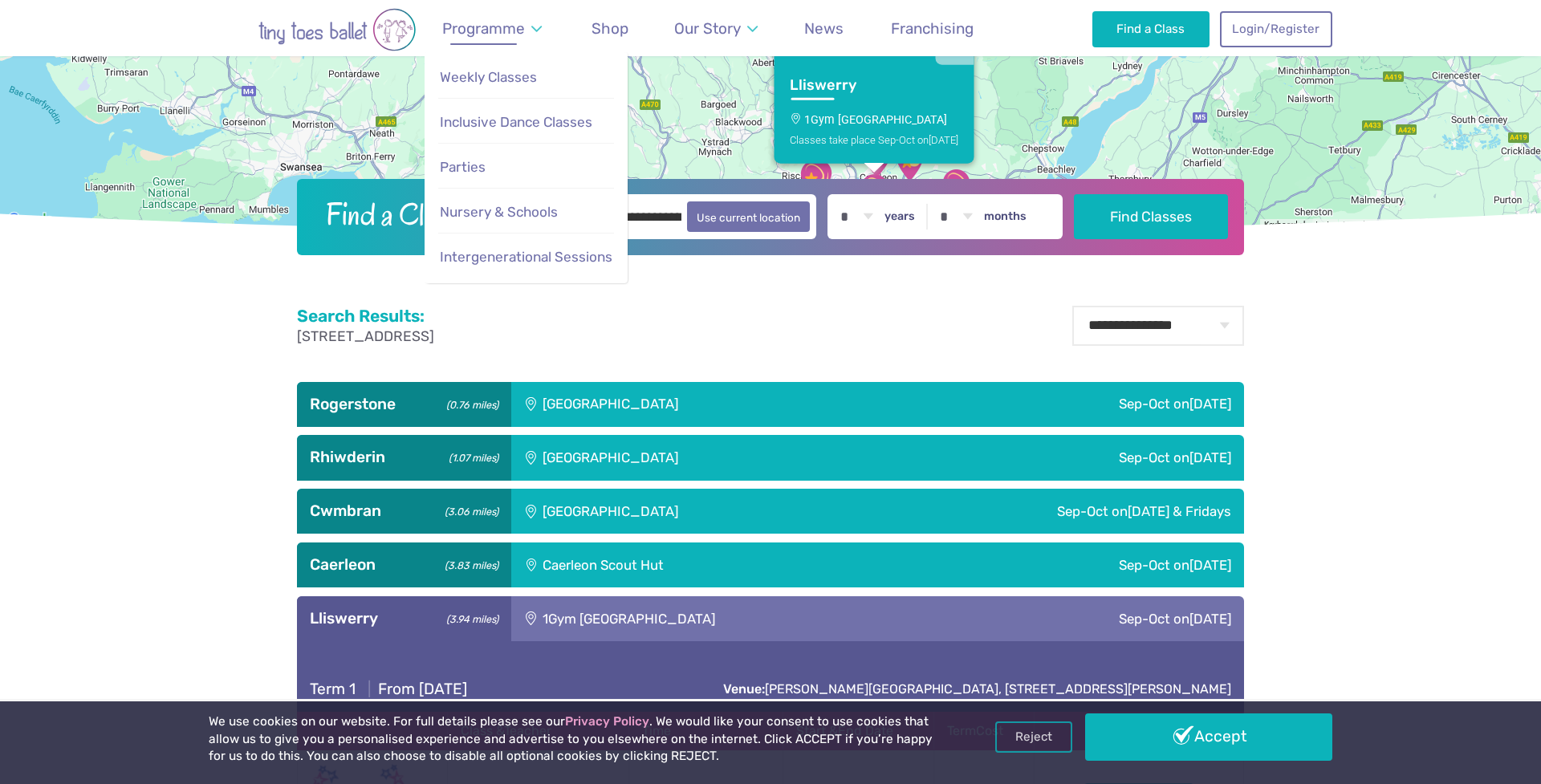
drag, startPoint x: 716, startPoint y: 130, endPoint x: 549, endPoint y: 41, distance: 189.2
click at [549, 42] on div "Reviews Our Locations Contact Us FAQs Programme Weekly Classes Inclusive Dance …" at bounding box center [770, 756] width 1541 height 2577
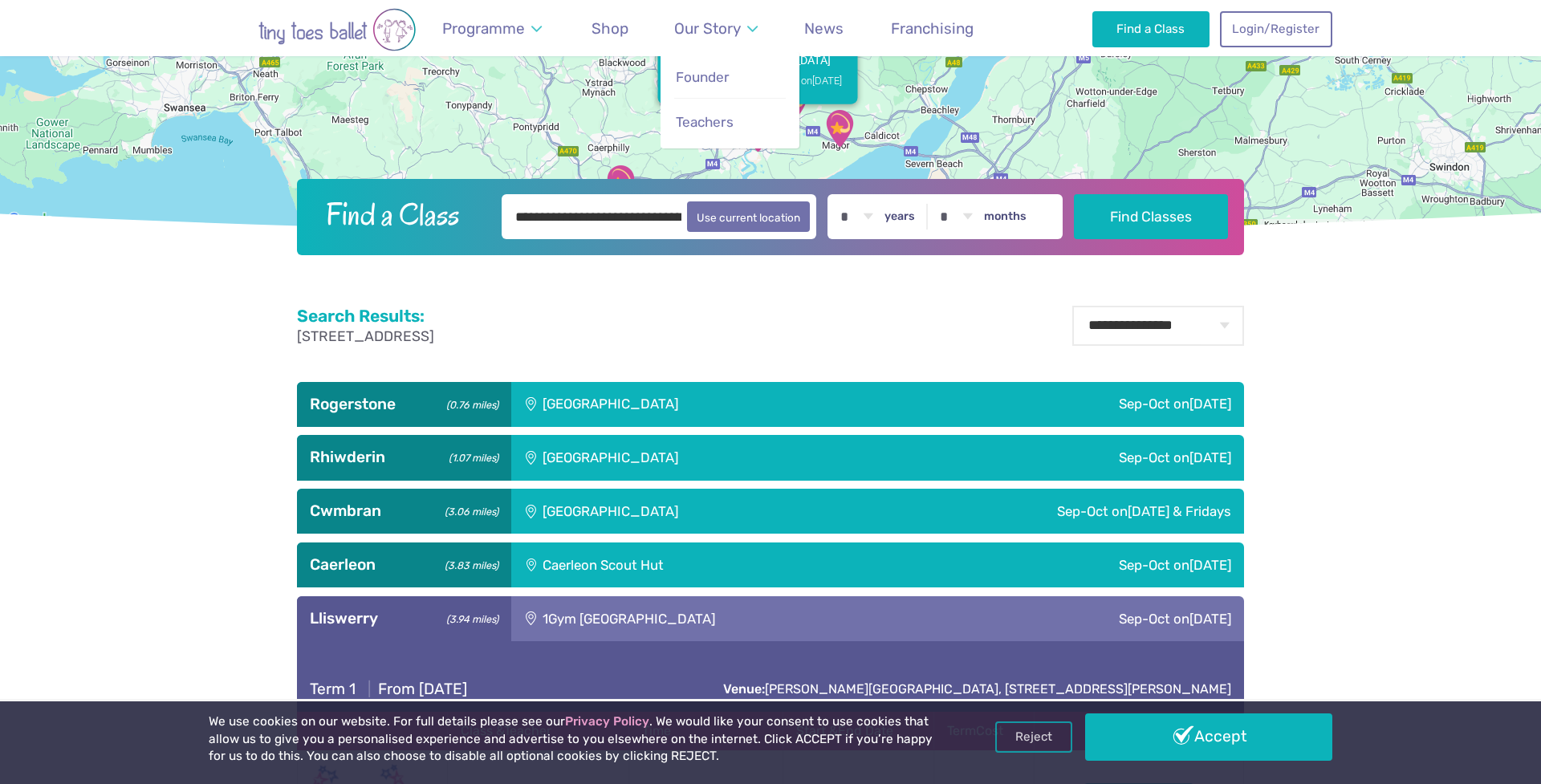
drag, startPoint x: 652, startPoint y: 81, endPoint x: 651, endPoint y: 55, distance: 26.0
click at [659, 59] on link "Lliswerry 1Gym Newport Classes take place Sep-Oct [DATE]" at bounding box center [759, 54] width 200 height 98
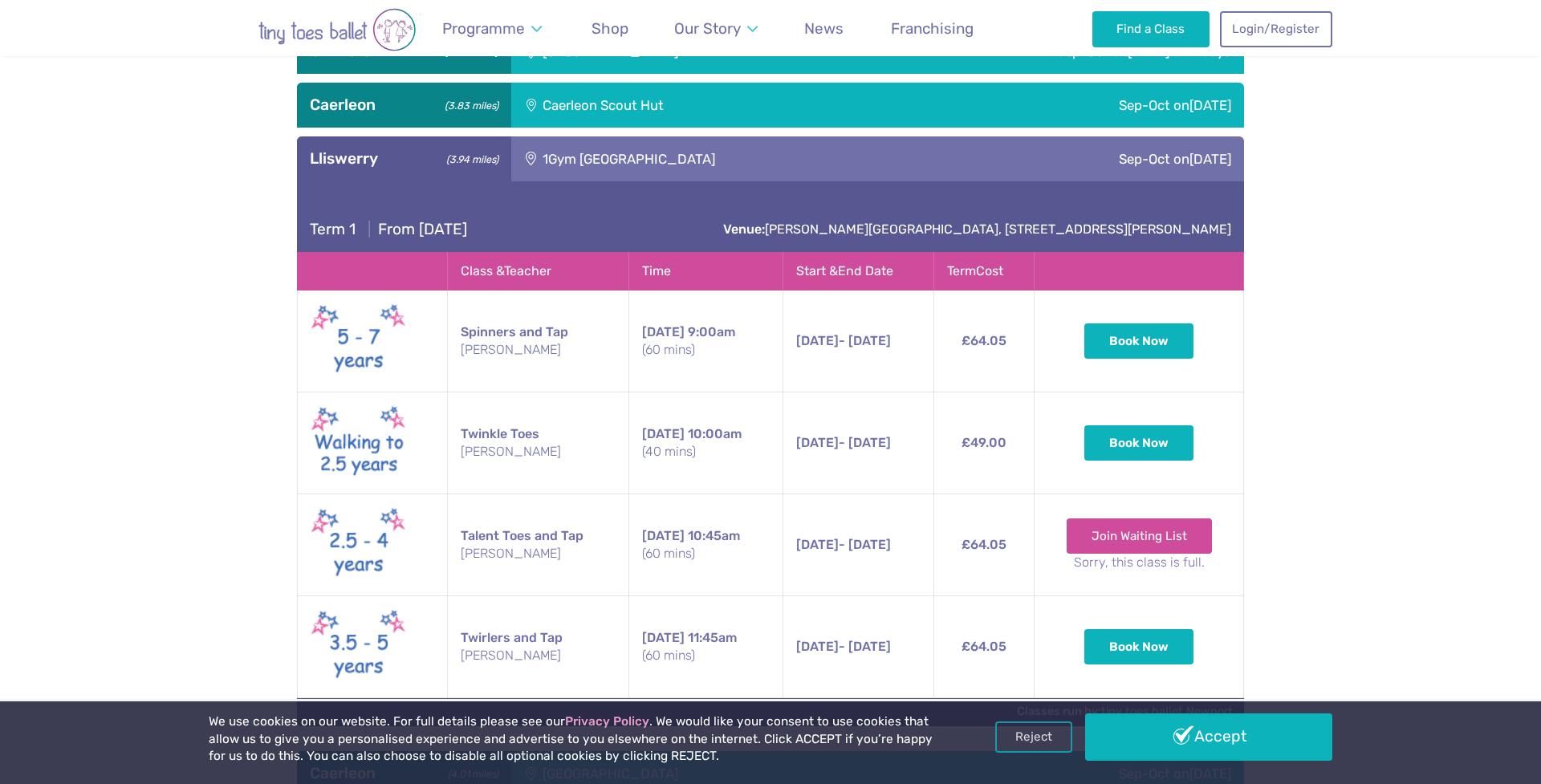
scroll to position [1060, 0]
